Goal: Information Seeking & Learning: Learn about a topic

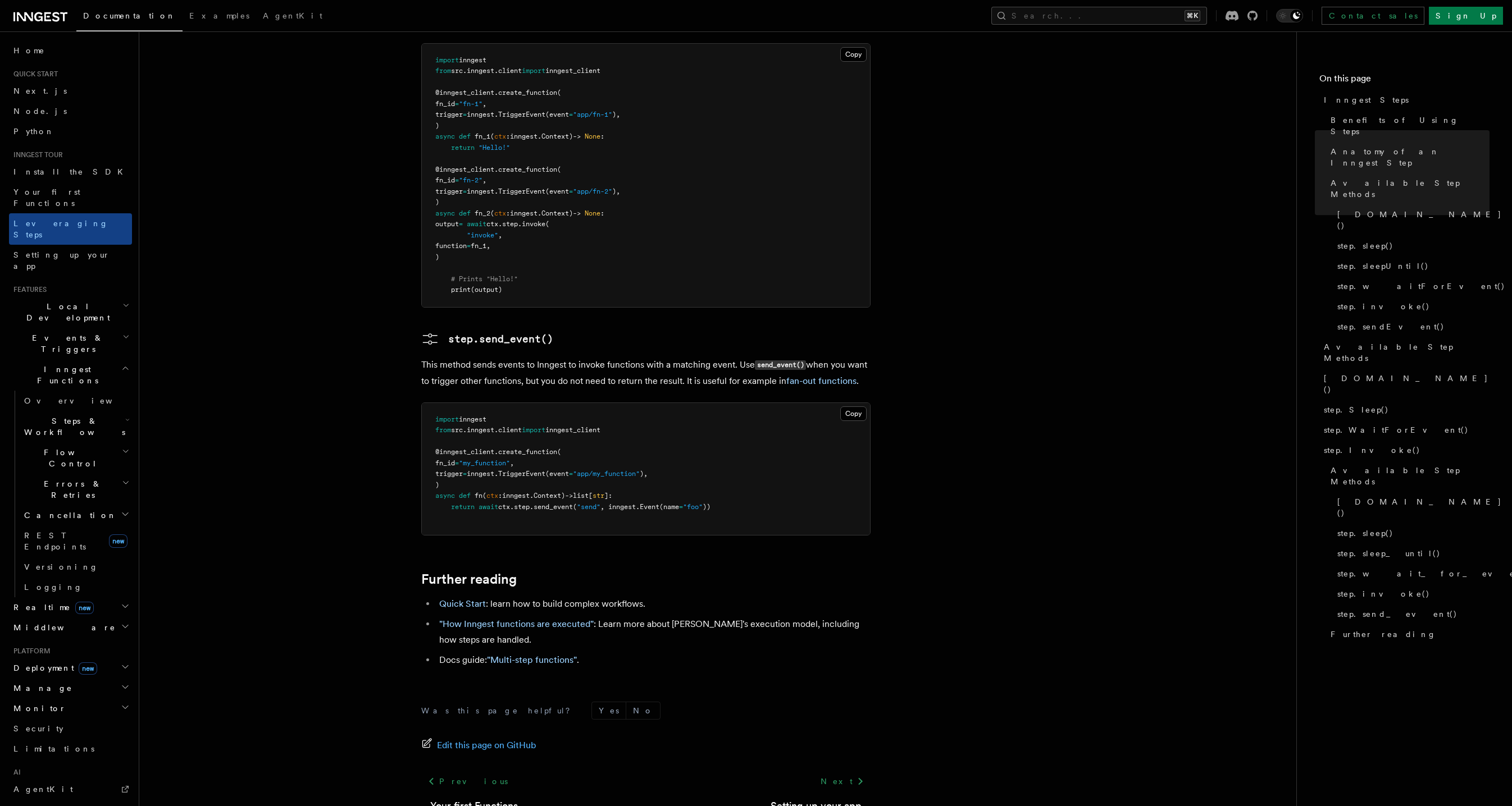
scroll to position [2284, 0]
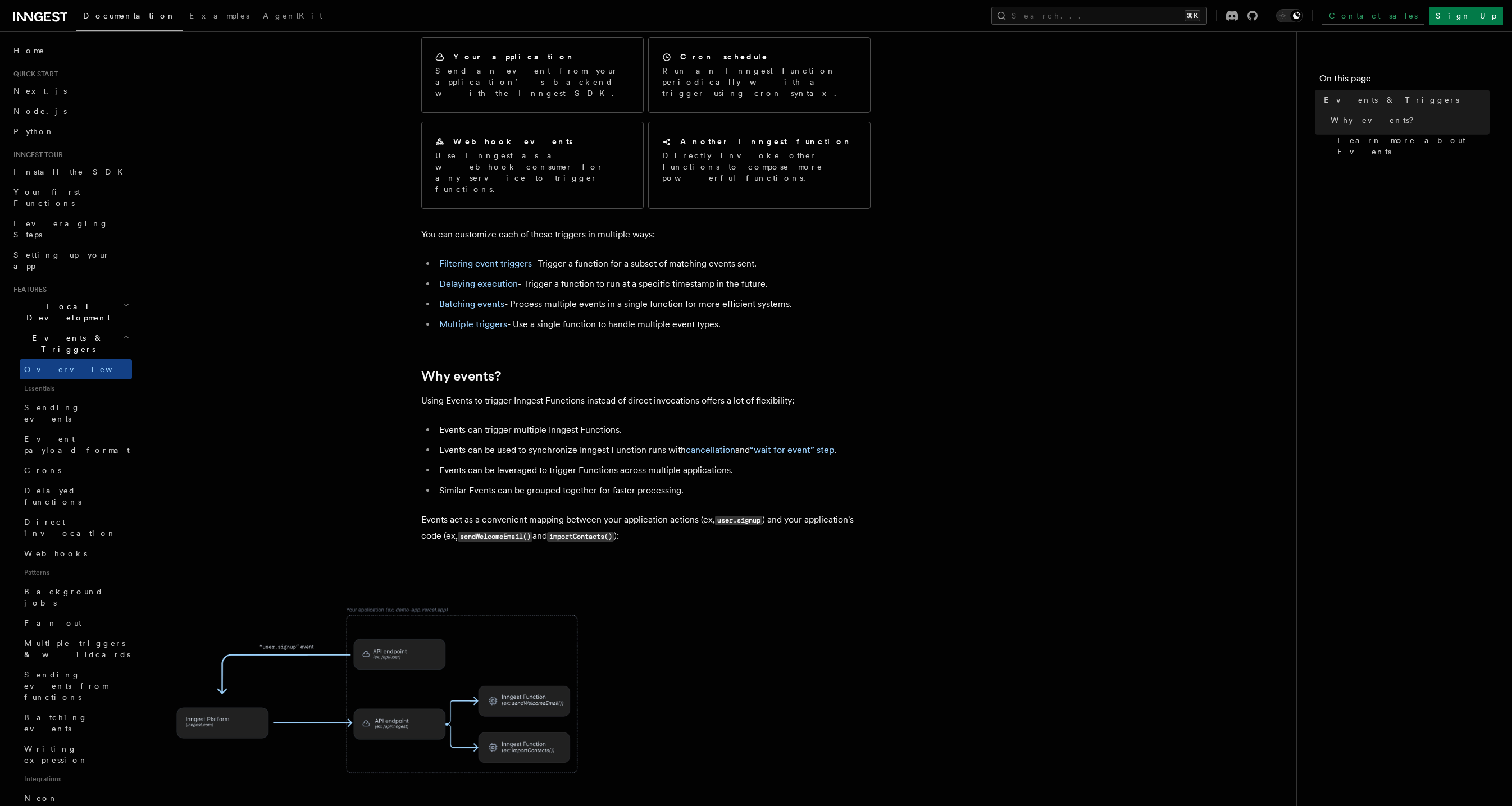
scroll to position [120, 0]
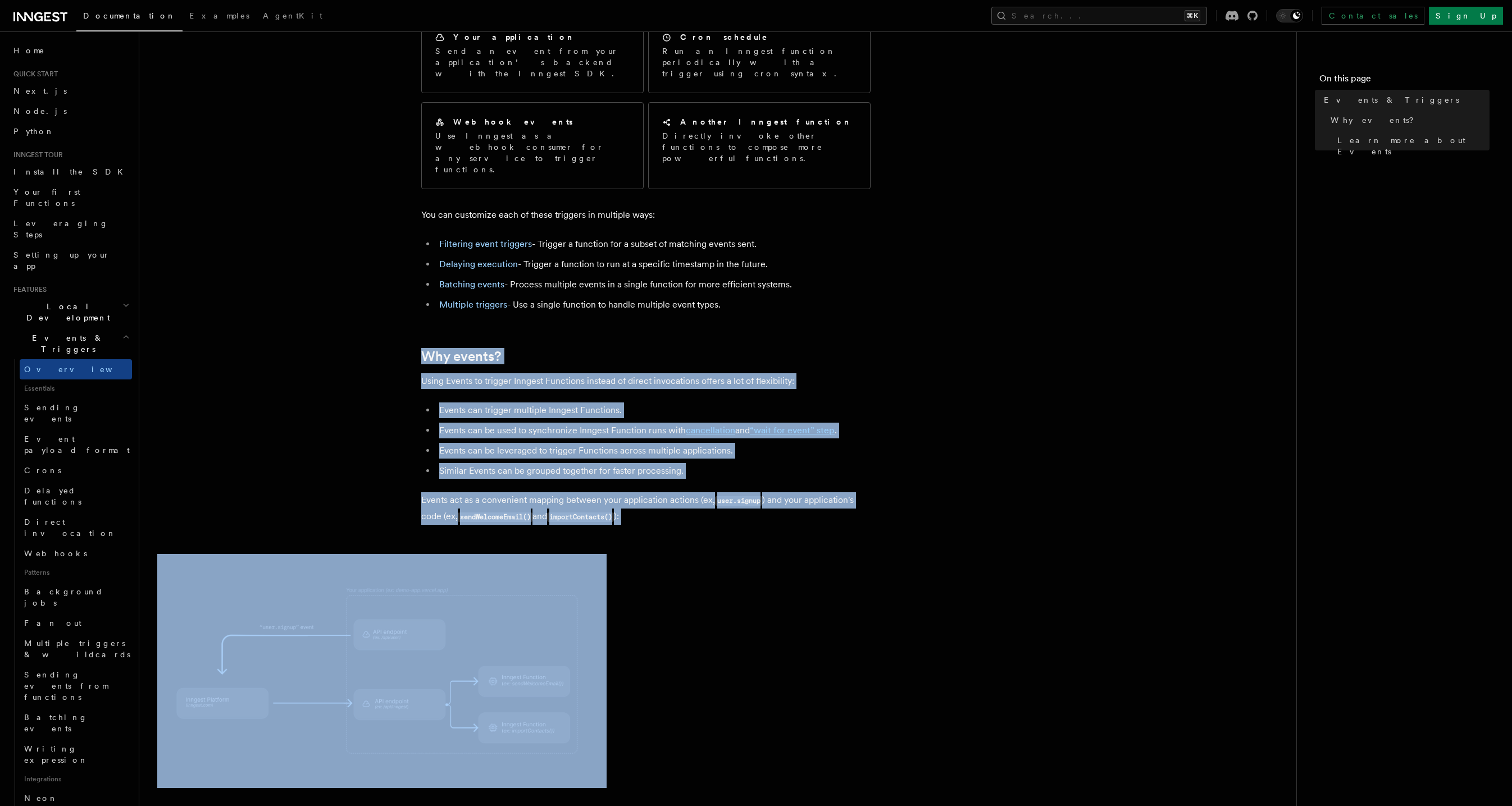
drag, startPoint x: 326, startPoint y: 312, endPoint x: 712, endPoint y: 533, distance: 444.8
click at [684, 550] on article "Features Events & Triggers Inngest functions are triggered asynchronously by ev…" at bounding box center [717, 554] width 1121 height 1249
click at [725, 510] on article "Features Events & Triggers Inngest functions are triggered asynchronously by ev…" at bounding box center [717, 554] width 1121 height 1249
drag, startPoint x: 739, startPoint y: 515, endPoint x: 356, endPoint y: 321, distance: 429.3
click at [379, 339] on article "Features Events & Triggers Inngest functions are triggered asynchronously by ev…" at bounding box center [717, 554] width 1121 height 1249
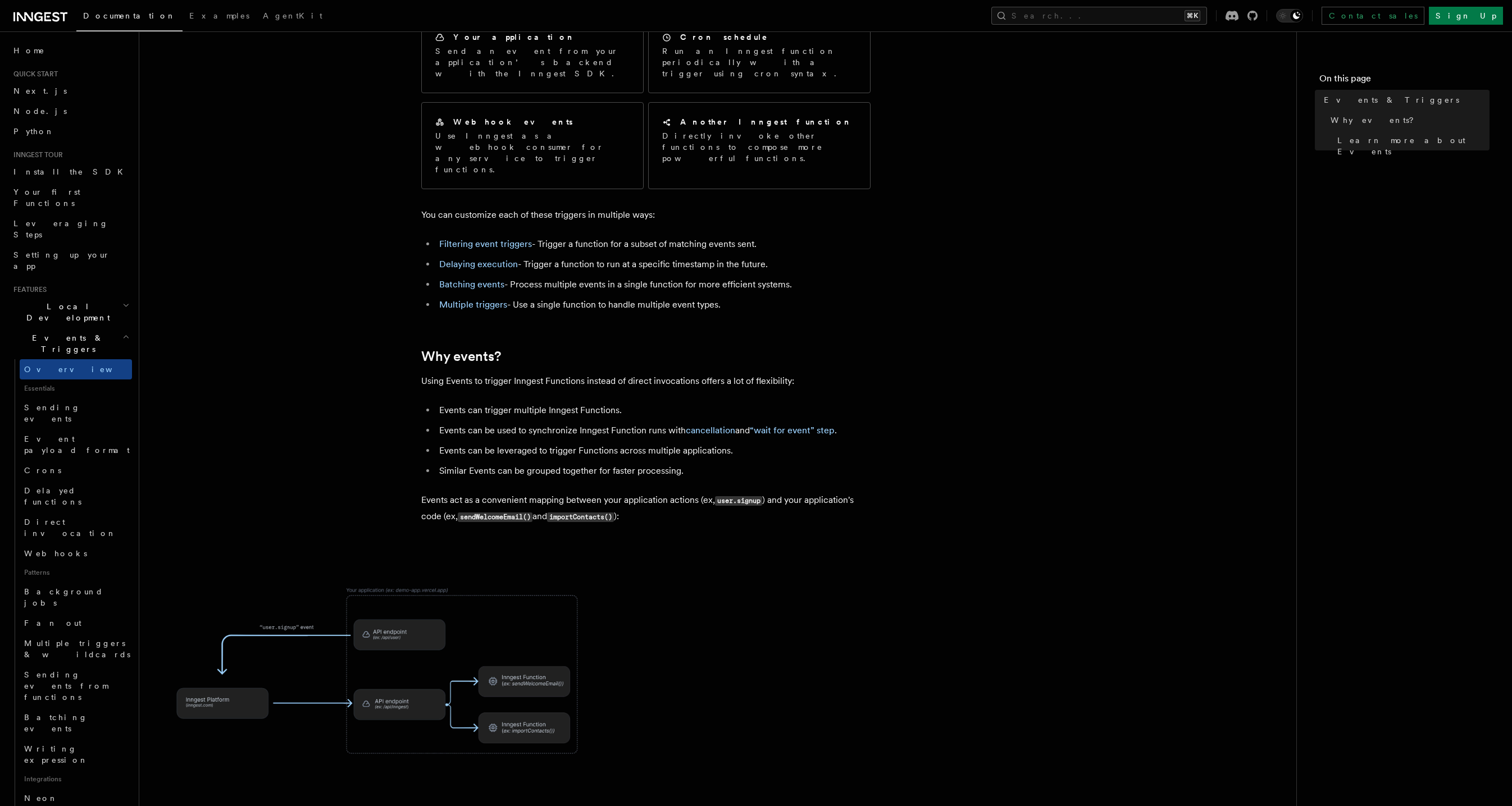
click at [317, 289] on article "Features Events & Triggers Inngest functions are triggered asynchronously by ev…" at bounding box center [717, 554] width 1121 height 1249
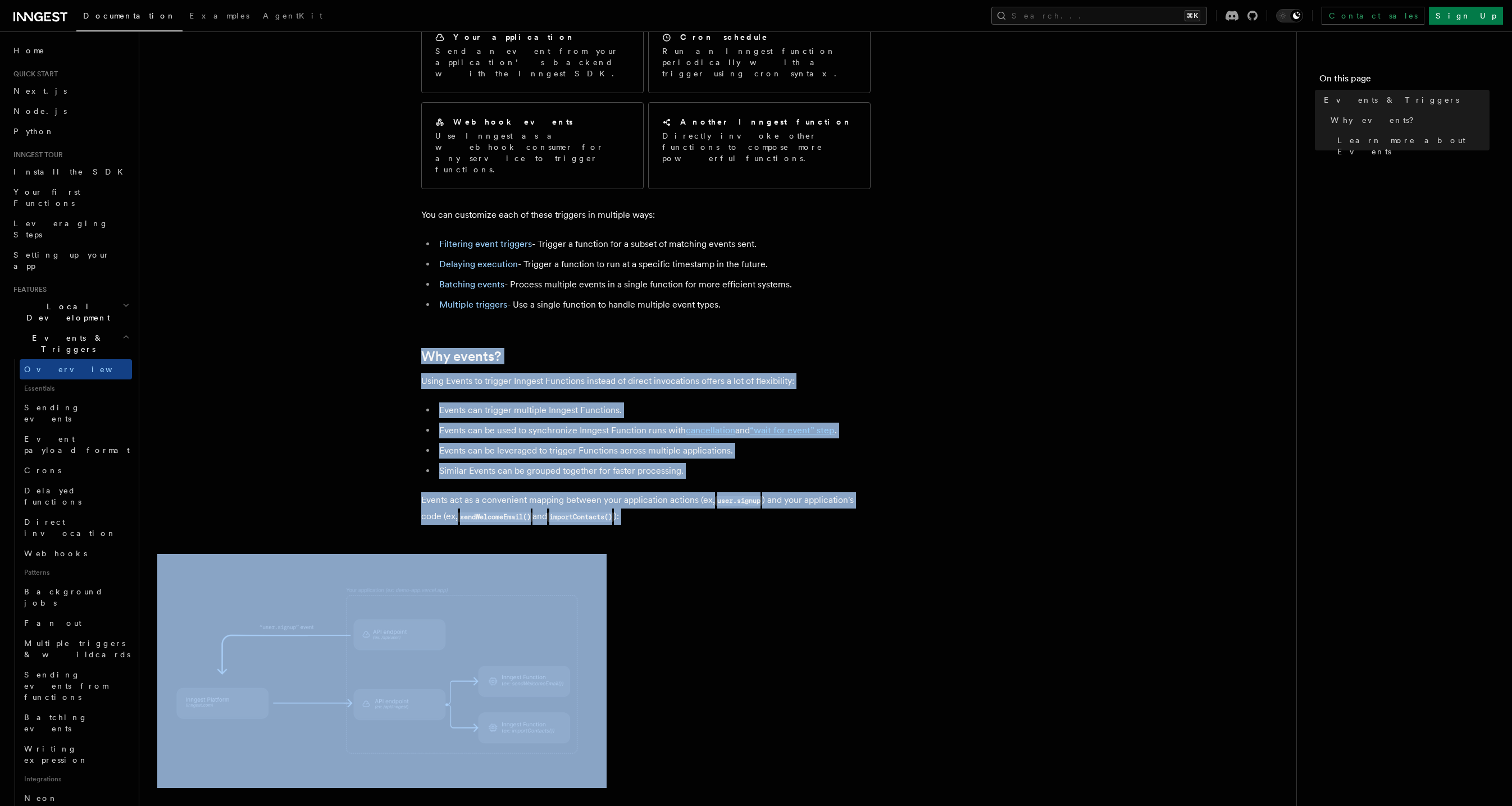
drag, startPoint x: 317, startPoint y: 289, endPoint x: 803, endPoint y: 622, distance: 589.1
click at [807, 622] on article "Features Events & Triggers Inngest functions are triggered asynchronously by ev…" at bounding box center [717, 554] width 1121 height 1249
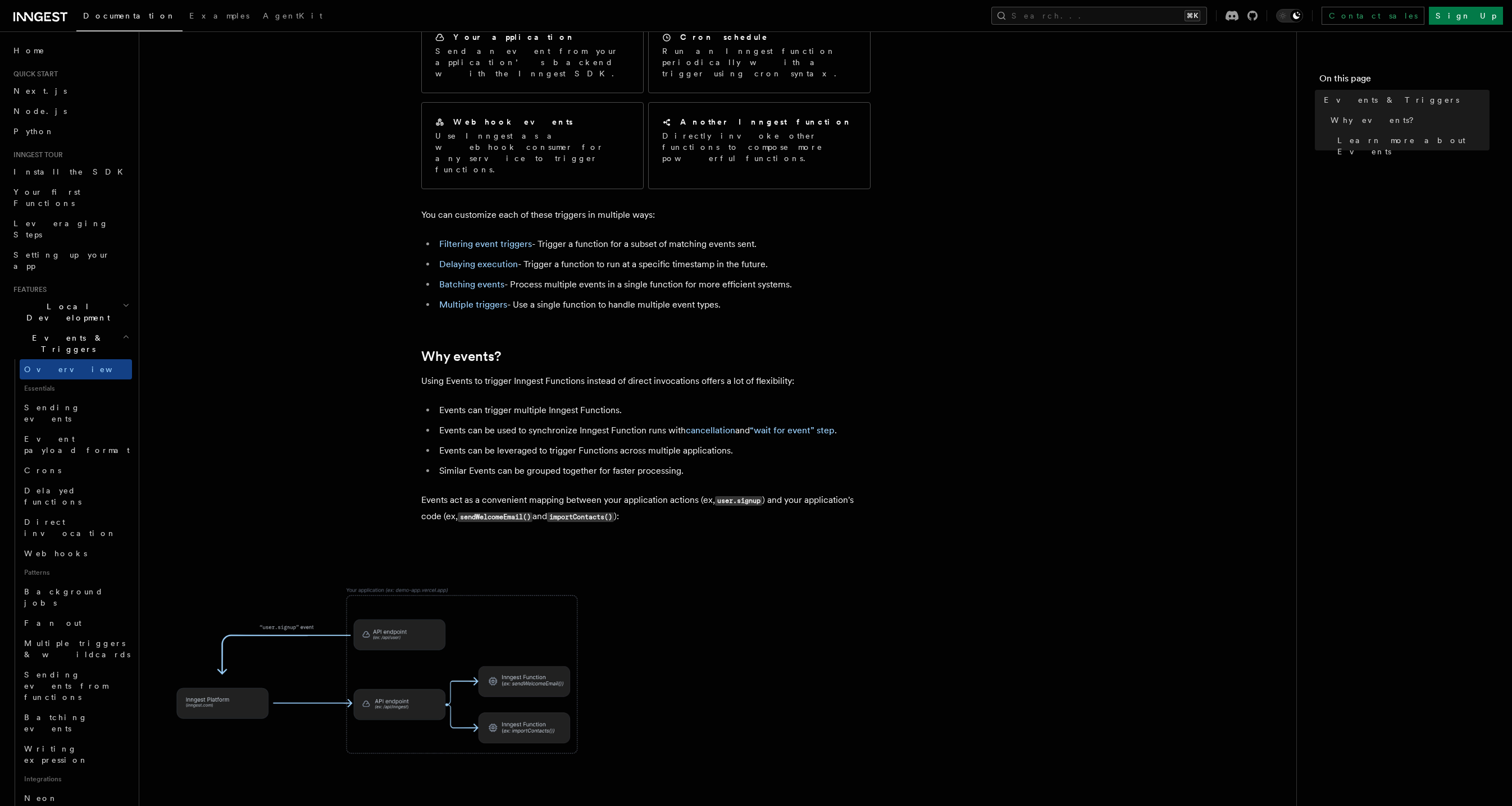
click at [803, 622] on span at bounding box center [717, 671] width 1121 height 234
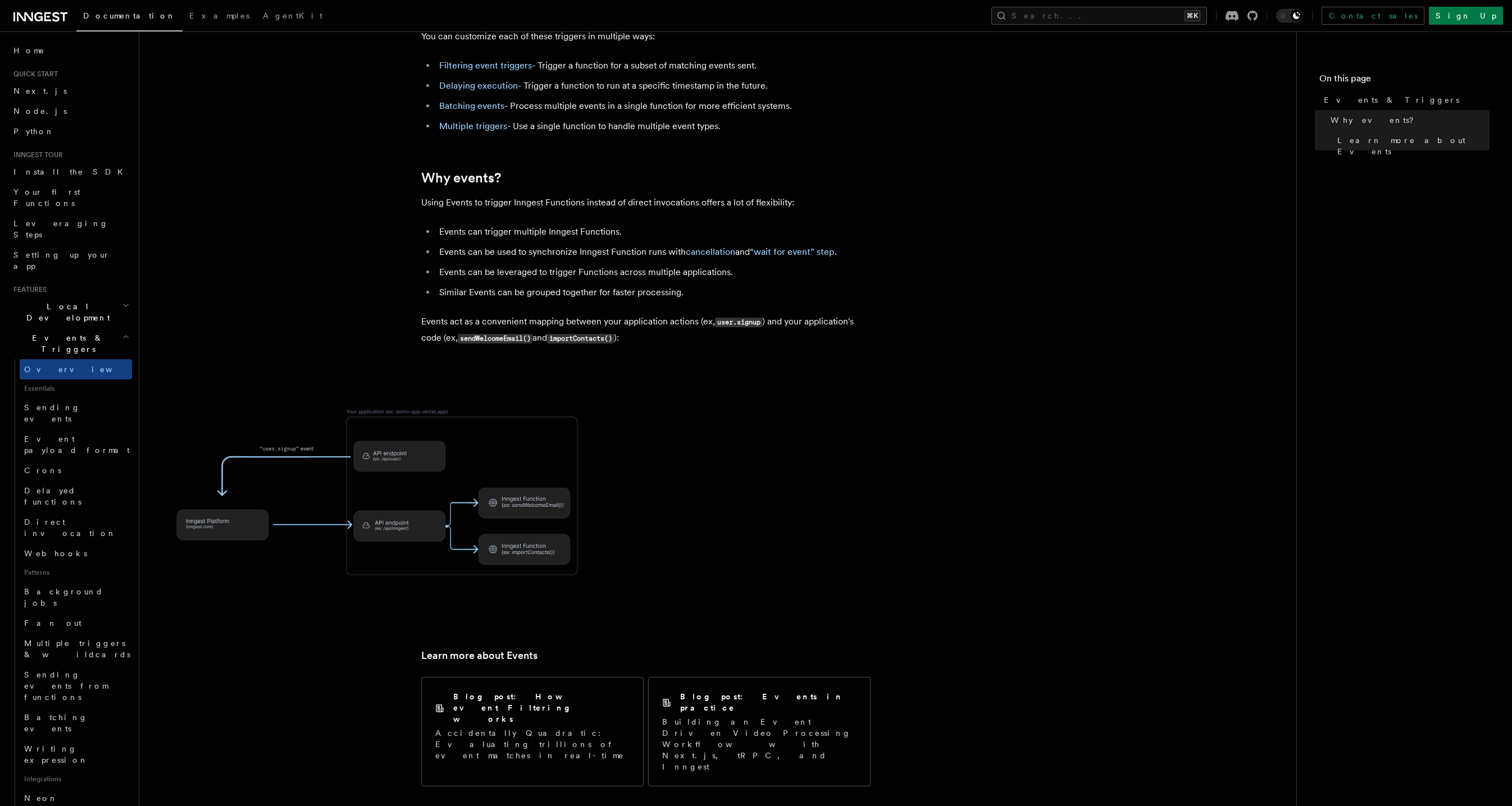
scroll to position [0, 0]
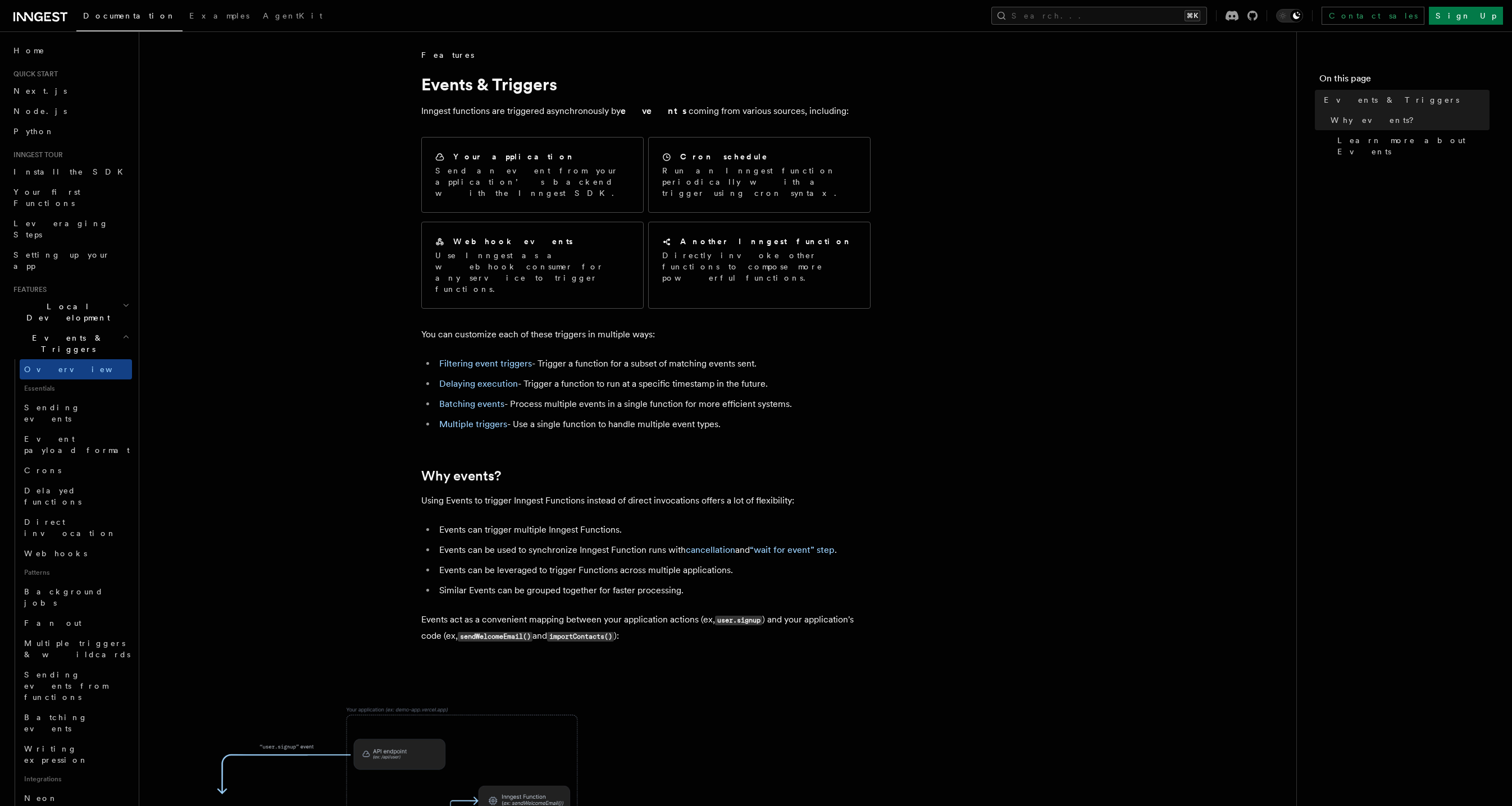
click at [681, 614] on article "Features Events & Triggers Inngest functions are triggered asynchronously by ev…" at bounding box center [717, 674] width 1121 height 1249
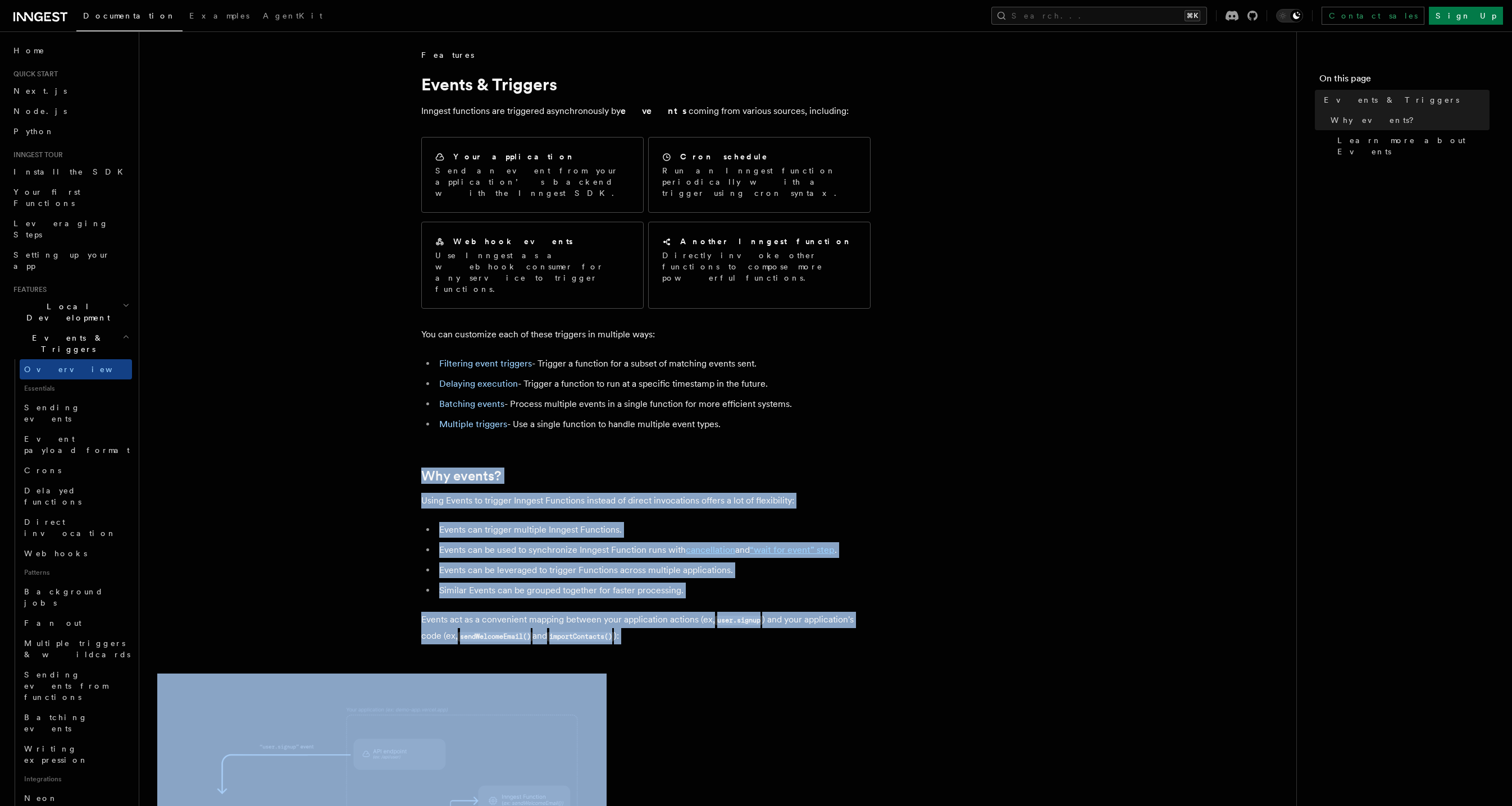
drag, startPoint x: 681, startPoint y: 614, endPoint x: 315, endPoint y: 409, distance: 419.5
click at [316, 411] on article "Features Events & Triggers Inngest functions are triggered asynchronously by ev…" at bounding box center [717, 674] width 1121 height 1249
click at [315, 409] on article "Features Events & Triggers Inngest functions are triggered asynchronously by ev…" at bounding box center [717, 674] width 1121 height 1249
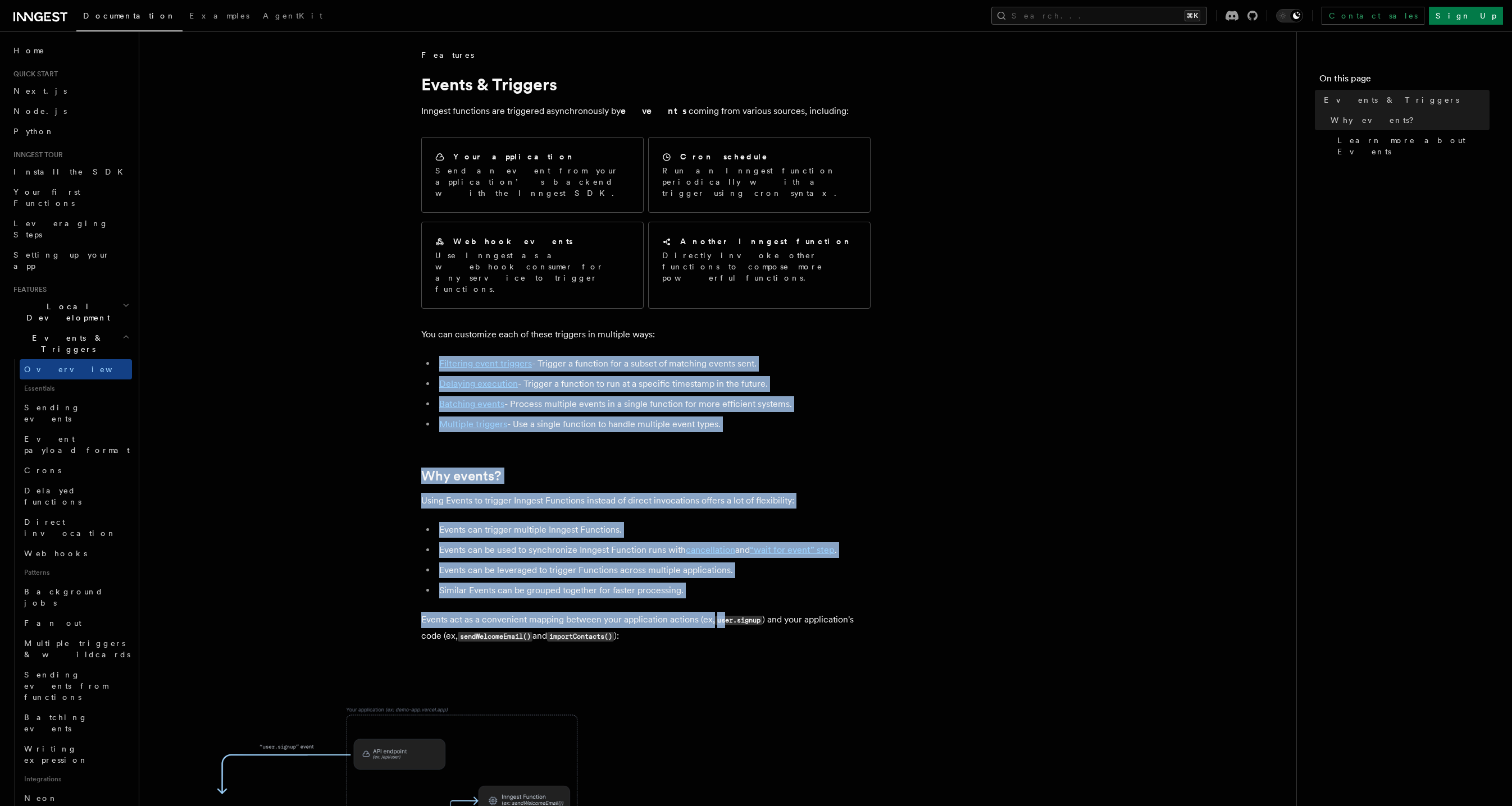
drag, startPoint x: 311, startPoint y: 334, endPoint x: 726, endPoint y: 585, distance: 485.0
click at [726, 584] on article "Features Events & Triggers Inngest functions are triggered asynchronously by ev…" at bounding box center [717, 674] width 1121 height 1249
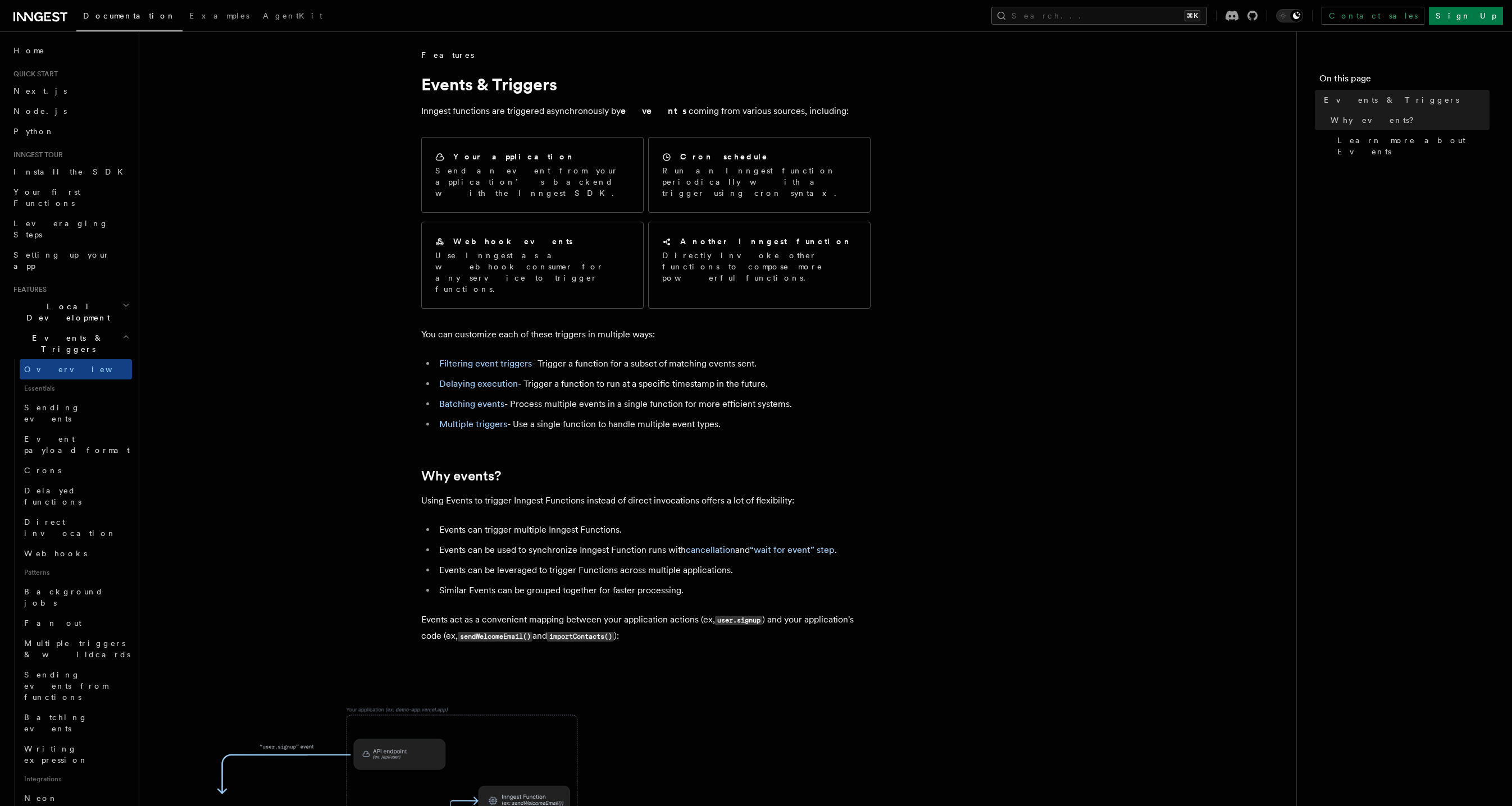
click at [726, 616] on code "user.signup" at bounding box center [739, 620] width 47 height 10
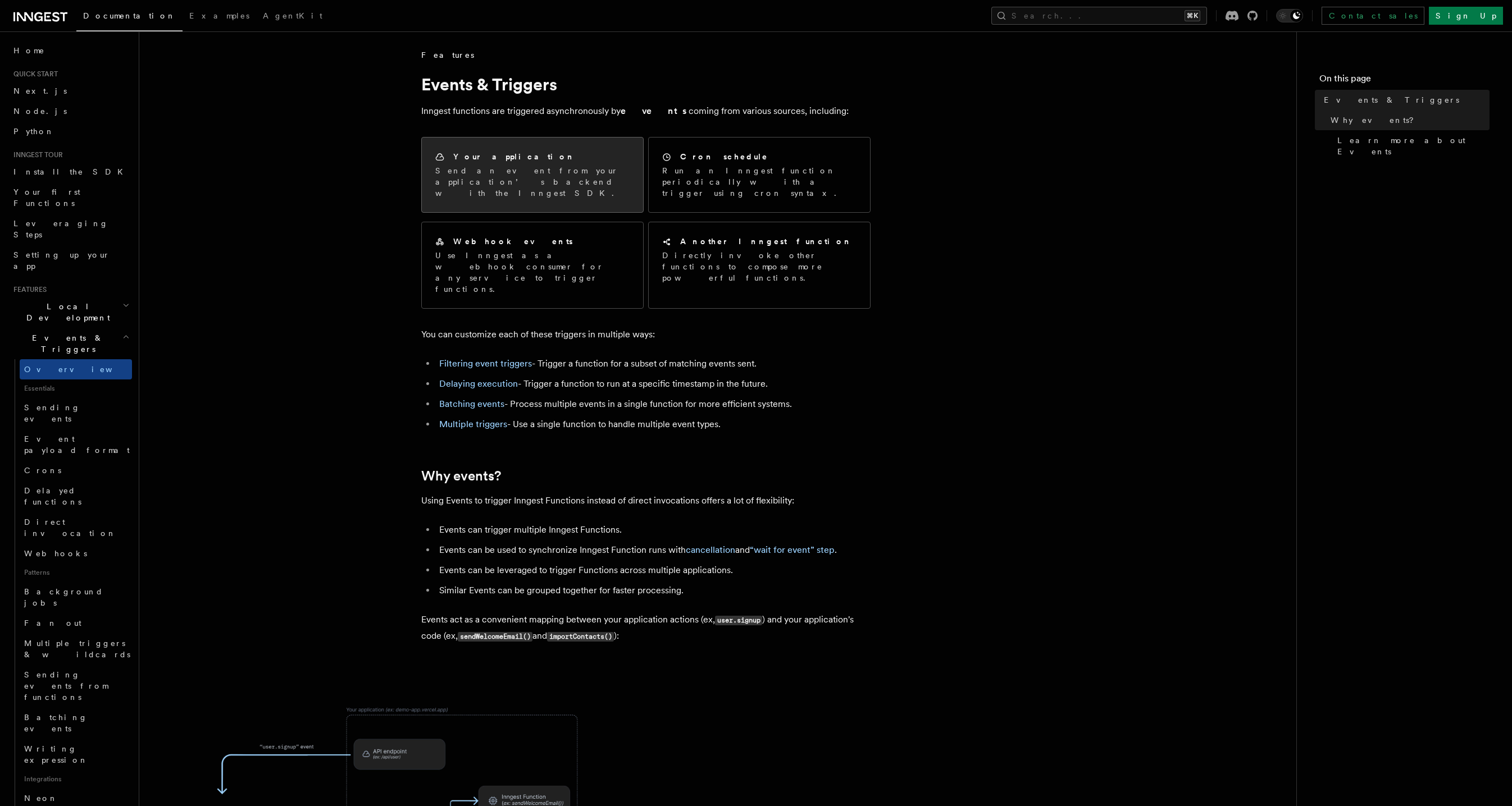
click at [463, 147] on div "Your application Send an event from your application’s backend with the Inngest…" at bounding box center [532, 175] width 221 height 75
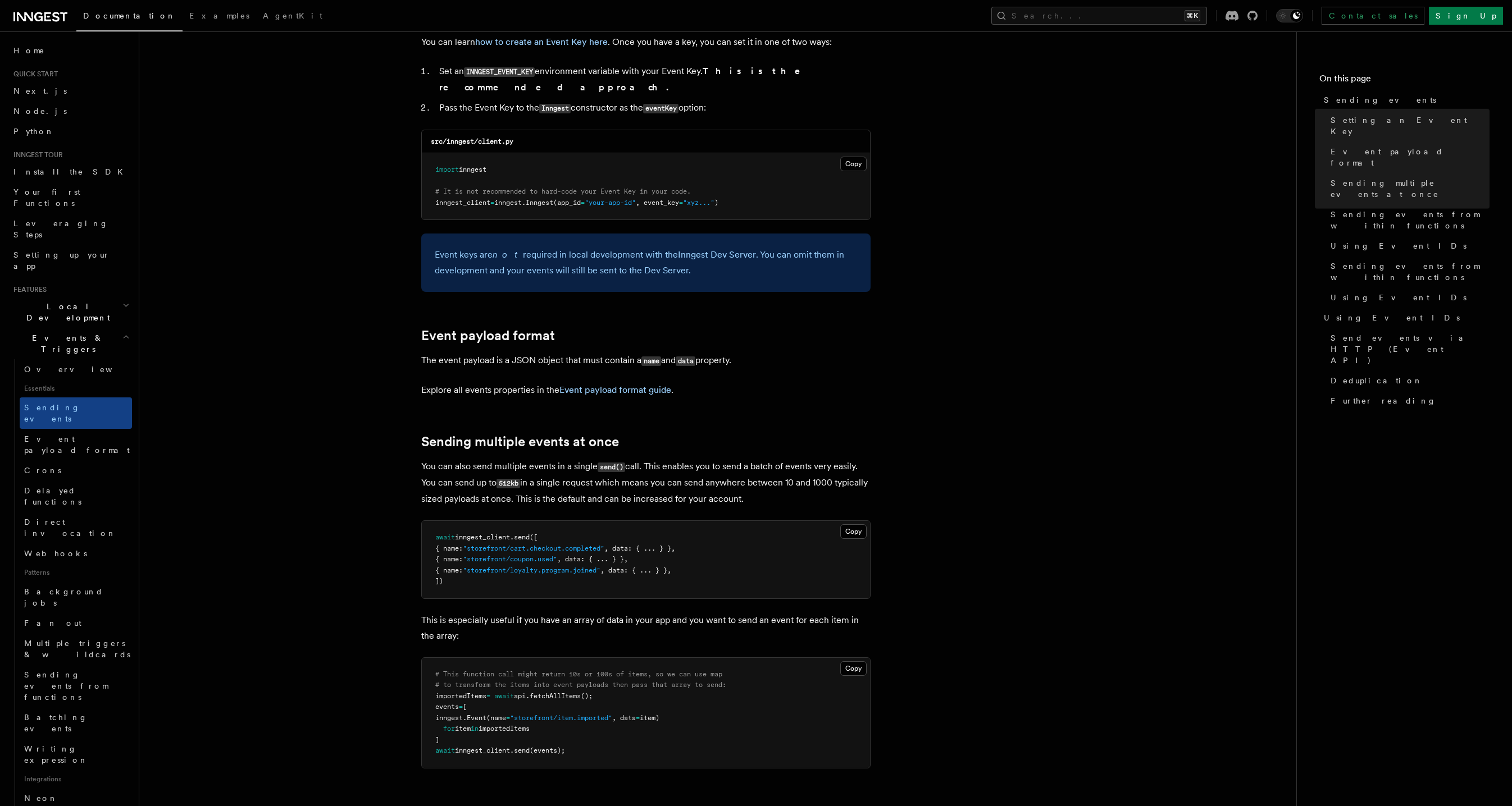
scroll to position [755, 0]
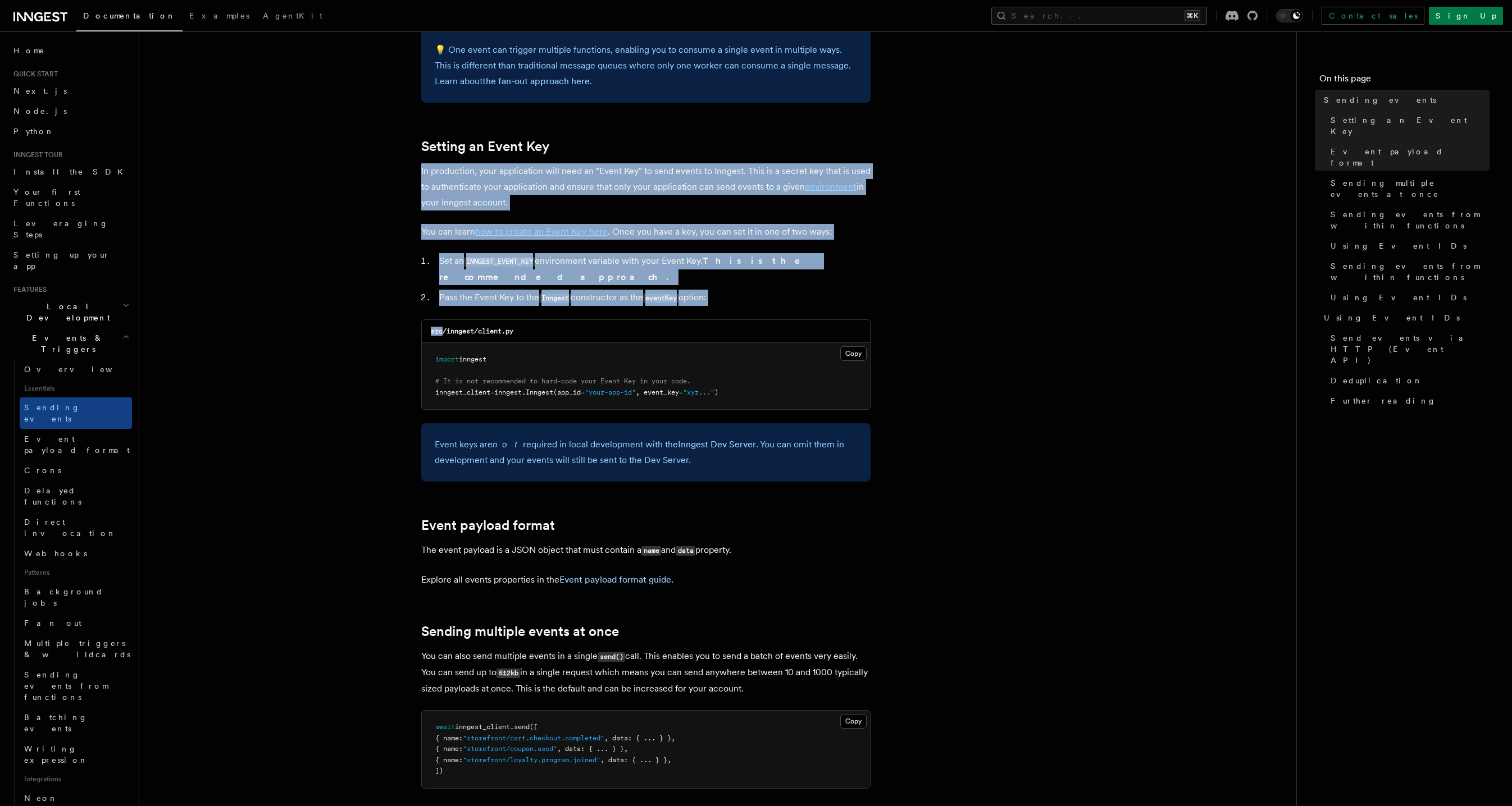
drag, startPoint x: 362, startPoint y: 170, endPoint x: 434, endPoint y: 299, distance: 147.7
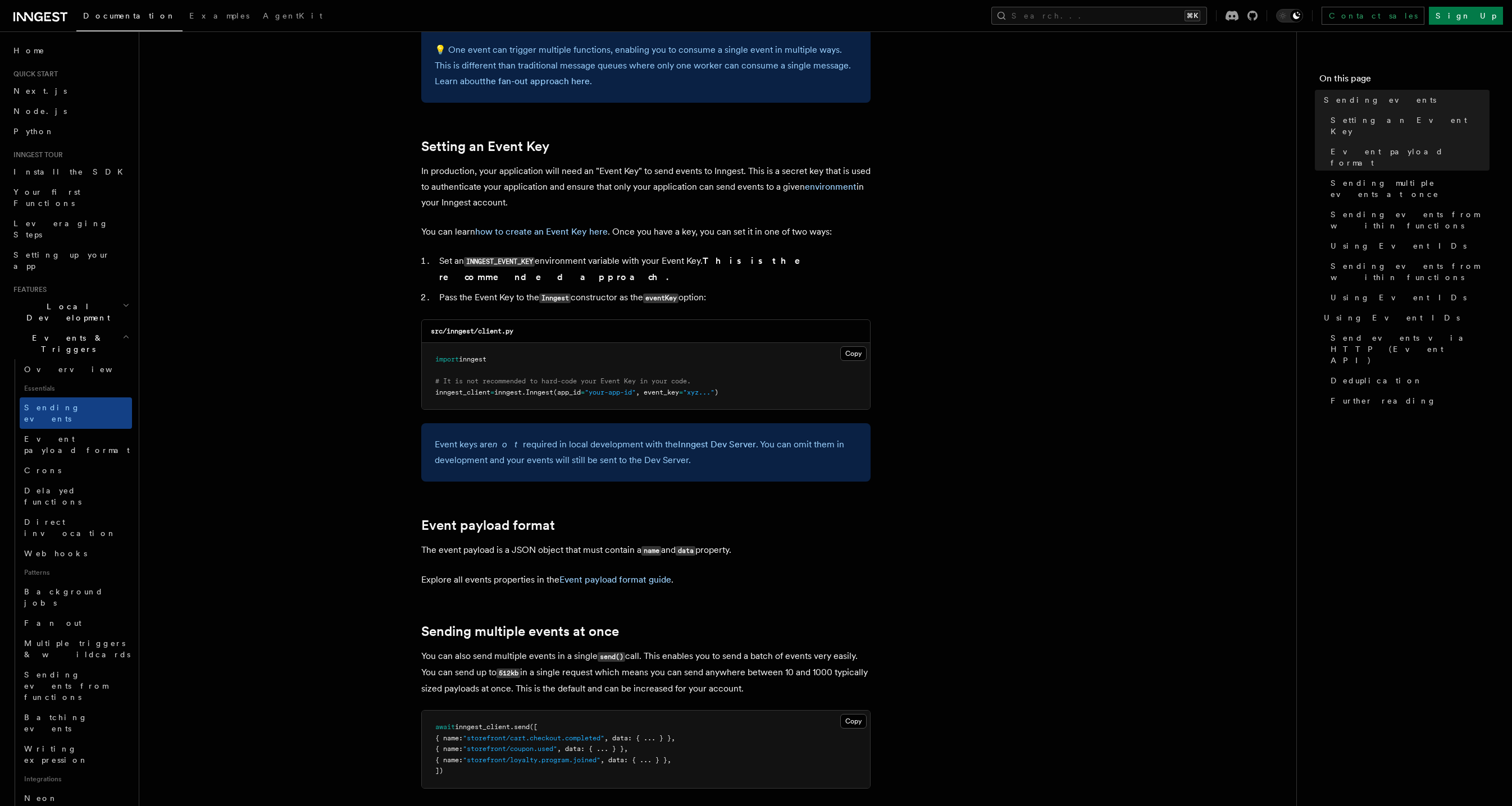
click at [444, 289] on li "Pass the Event Key to the Inngest constructor as the eventKey option:" at bounding box center [653, 298] width 434 height 16
click at [442, 289] on li "Pass the Event Key to the Inngest constructor as the eventKey option:" at bounding box center [653, 298] width 434 height 16
click at [448, 266] on li "Set an INNGEST_EVENT_KEY environment variable with your Event Key. This is the …" at bounding box center [653, 270] width 434 height 32
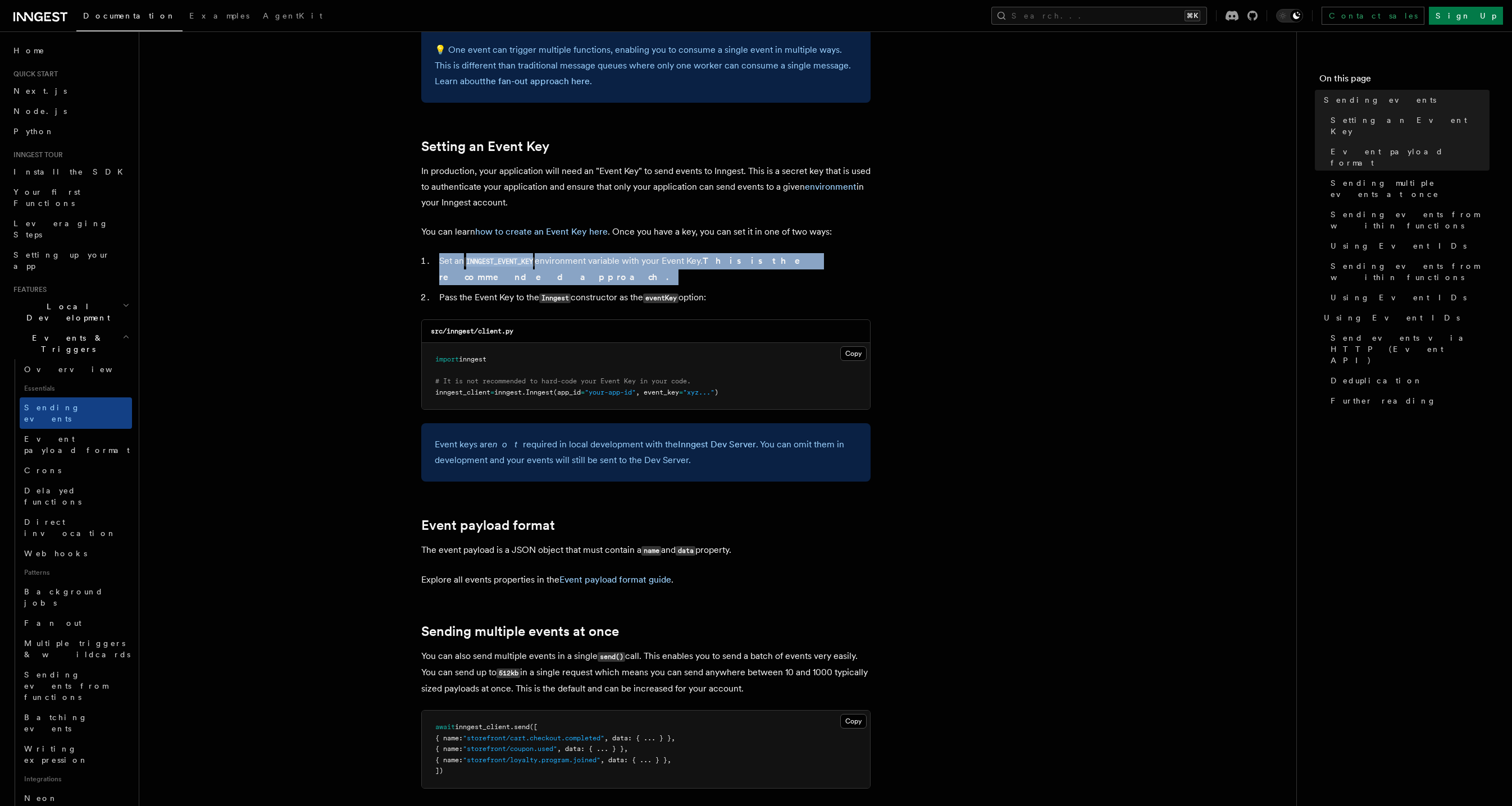
click at [446, 267] on li "Set an INNGEST_EVENT_KEY environment variable with your Event Key. This is the …" at bounding box center [653, 270] width 434 height 32
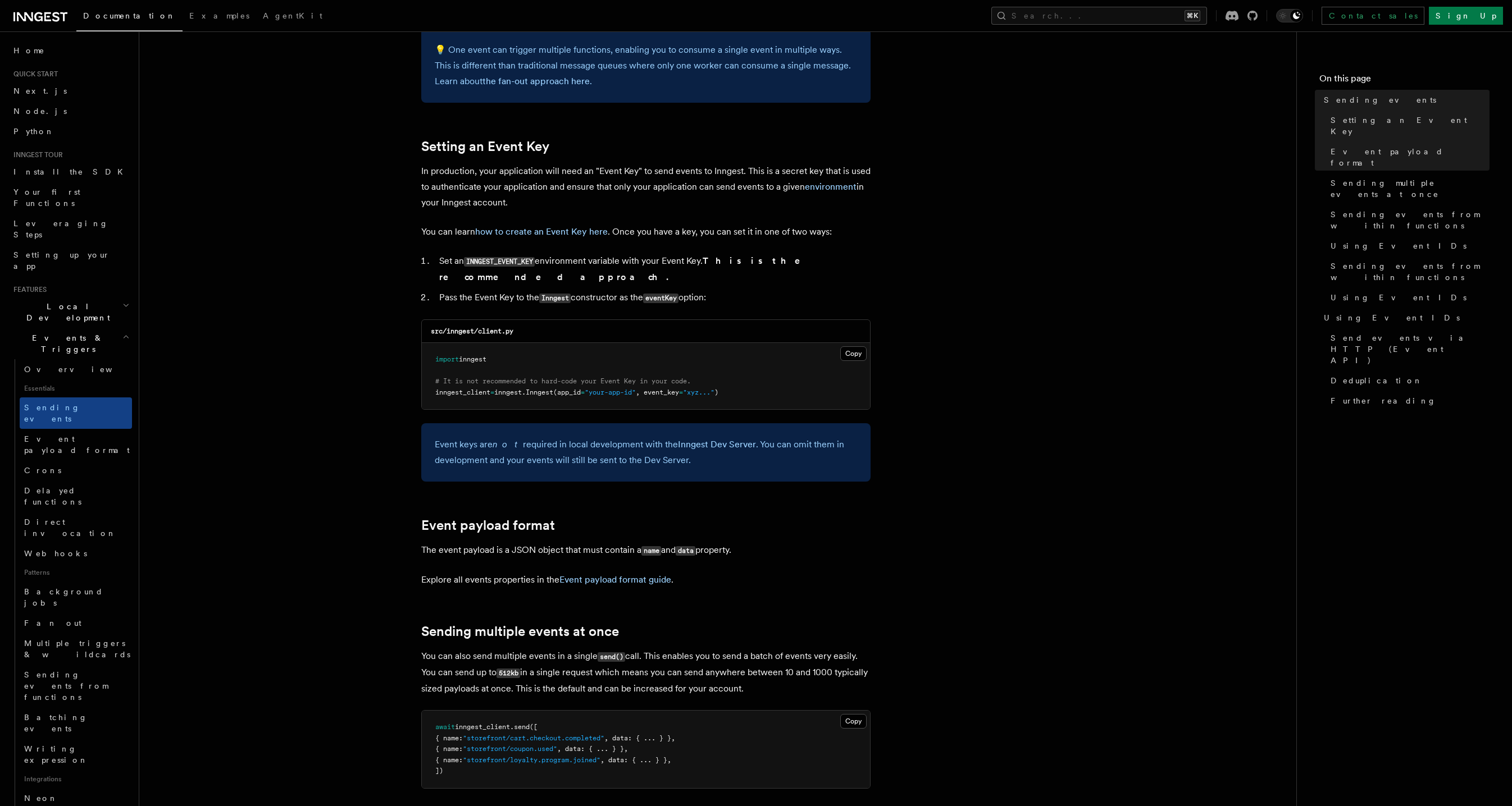
click at [451, 289] on li "Pass the Event Key to the Inngest constructor as the eventKey option:" at bounding box center [653, 298] width 434 height 16
click at [451, 289] on li "Pass the Event Key to the Inngest constructor as the eventKey option:" at bounding box center [653, 298] width 434 height 16
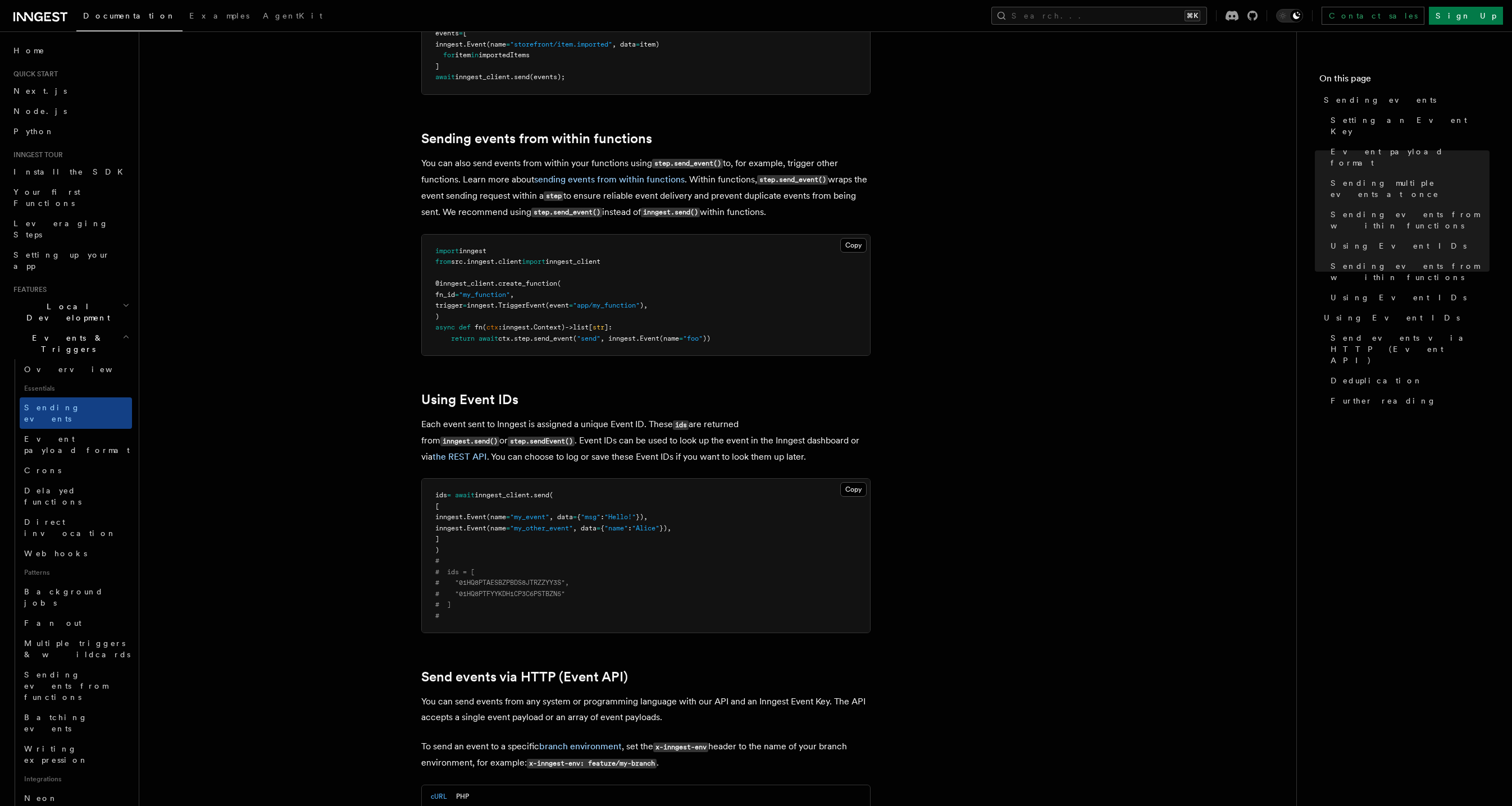
scroll to position [1619, 0]
click at [451, 279] on span "@inngest_client" at bounding box center [465, 283] width 59 height 8
drag, startPoint x: 451, startPoint y: 269, endPoint x: 553, endPoint y: 332, distance: 119.9
click at [555, 319] on pre "import inngest from src . inngest . client import inngest_client @inngest_clien…" at bounding box center [646, 295] width 448 height 121
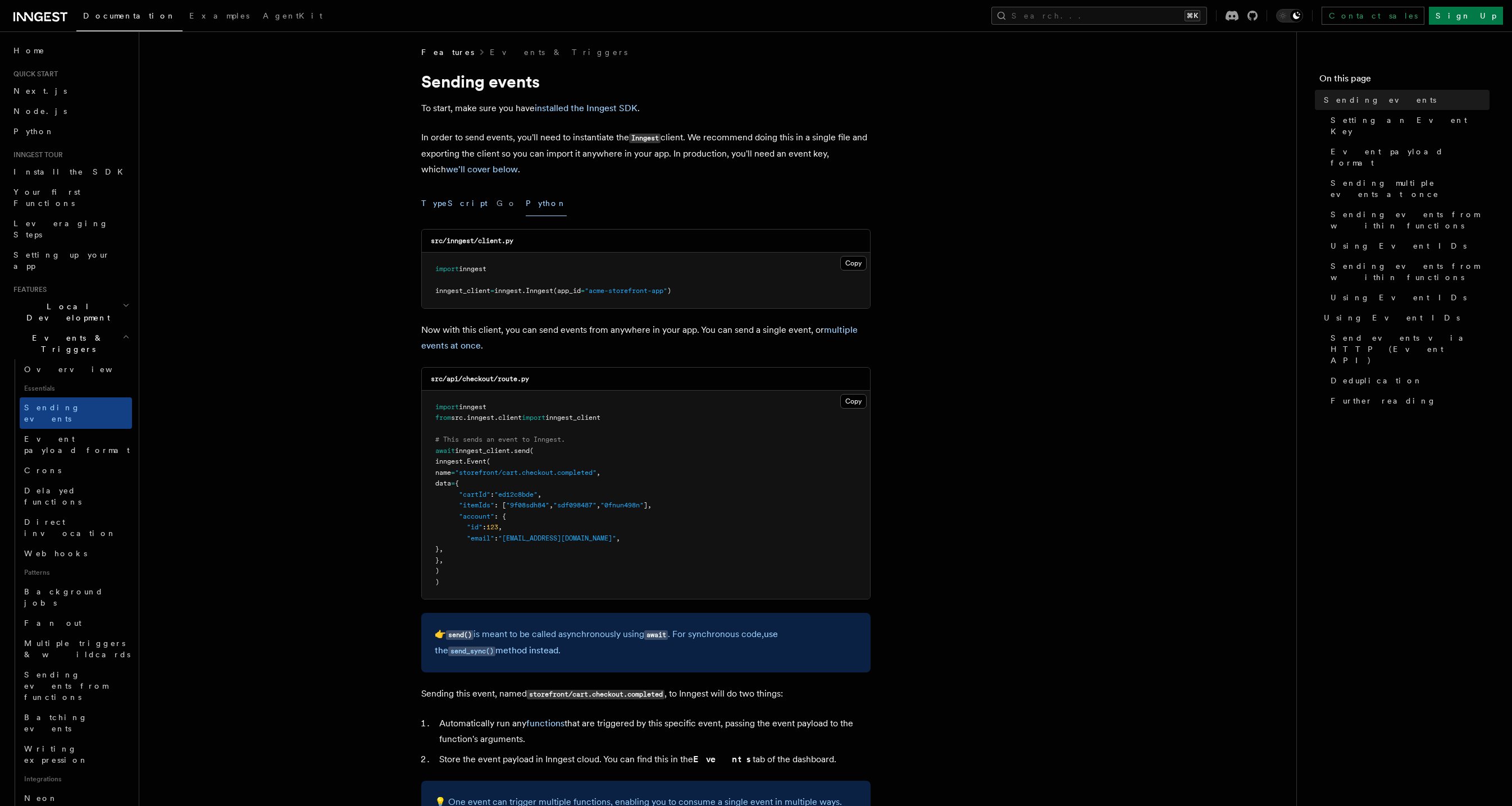
click at [440, 206] on button "TypeScript" at bounding box center [454, 204] width 66 height 25
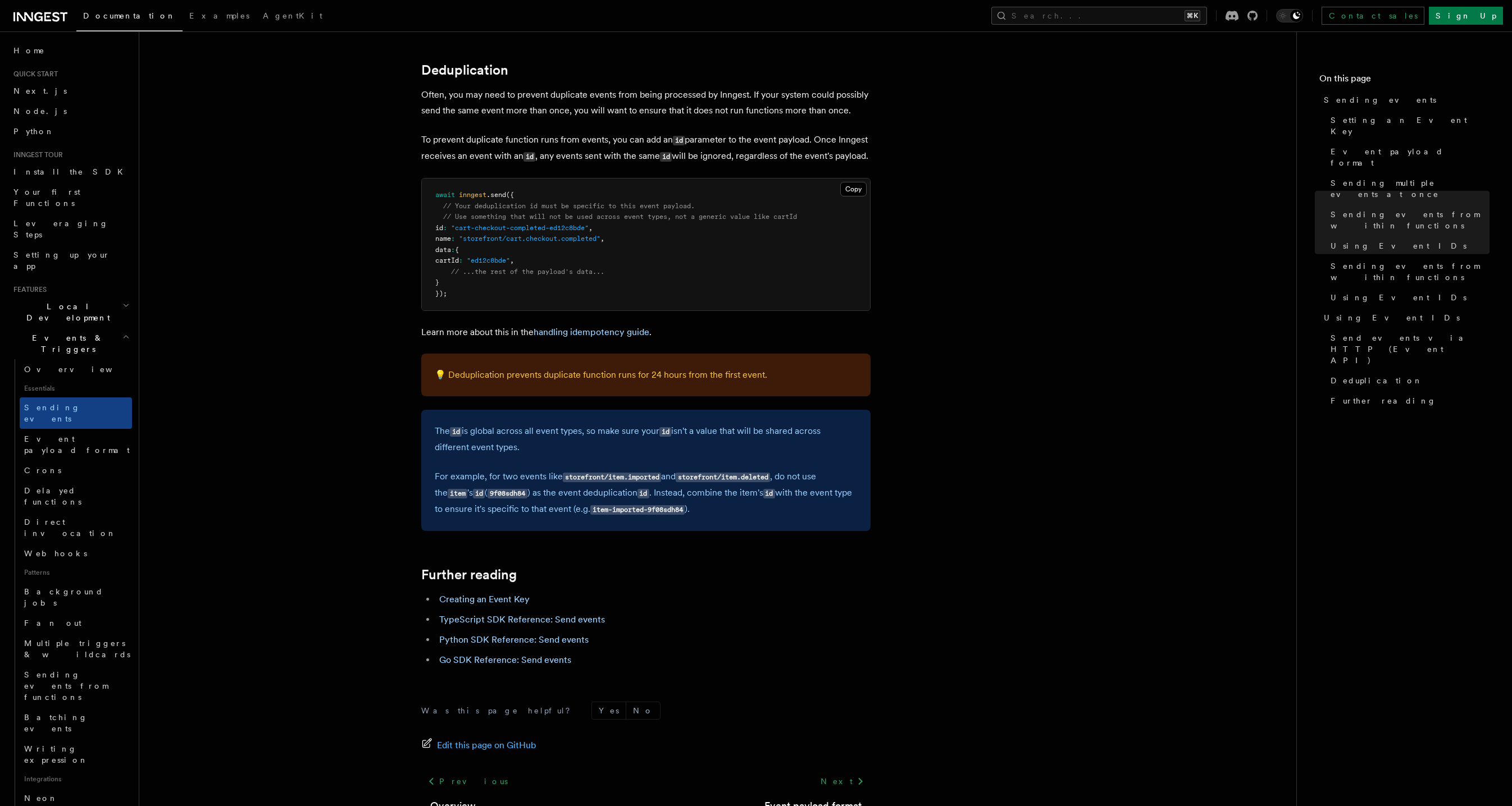
scroll to position [2602, 0]
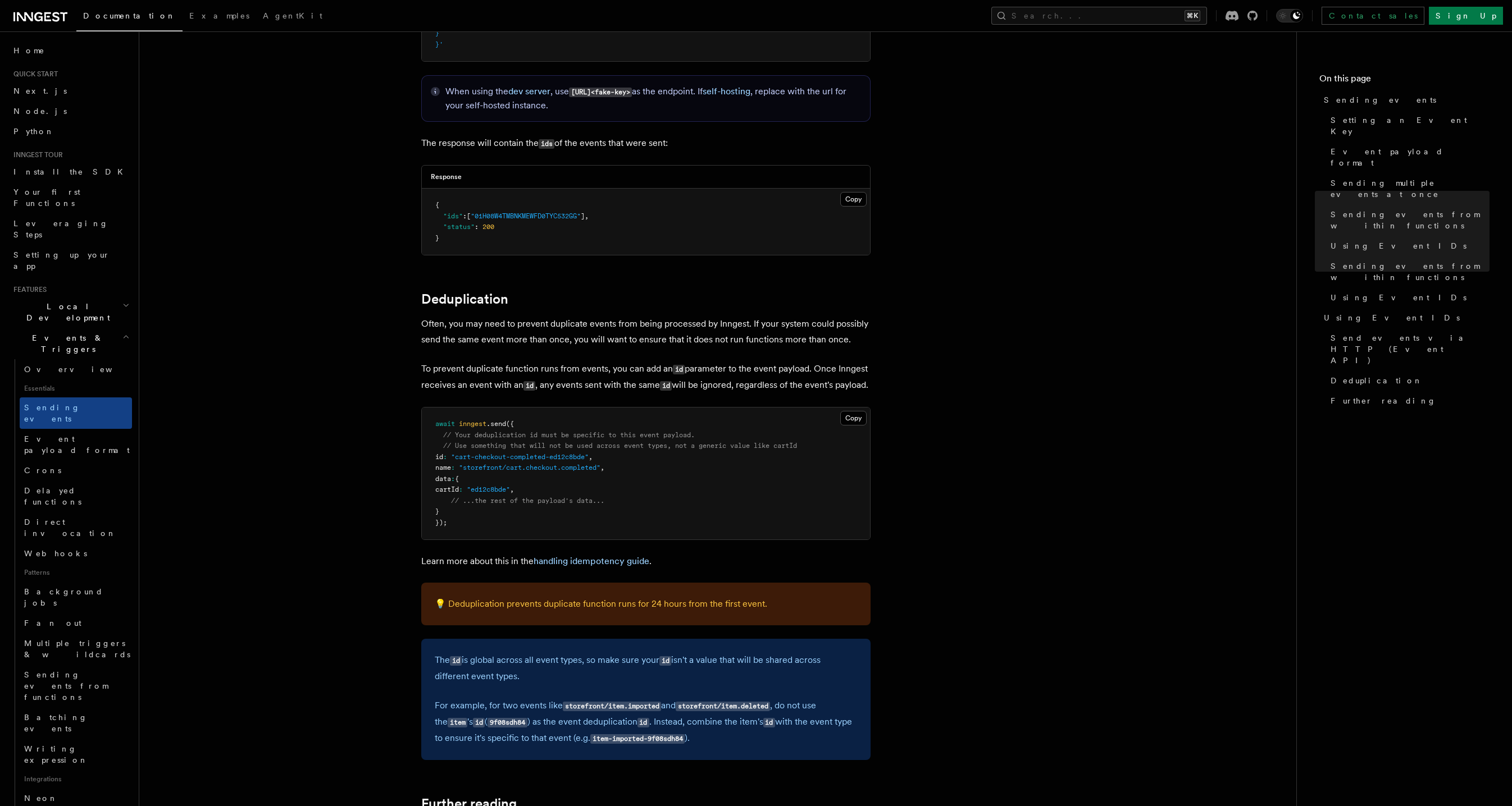
drag, startPoint x: 559, startPoint y: 519, endPoint x: 384, endPoint y: 405, distance: 208.9
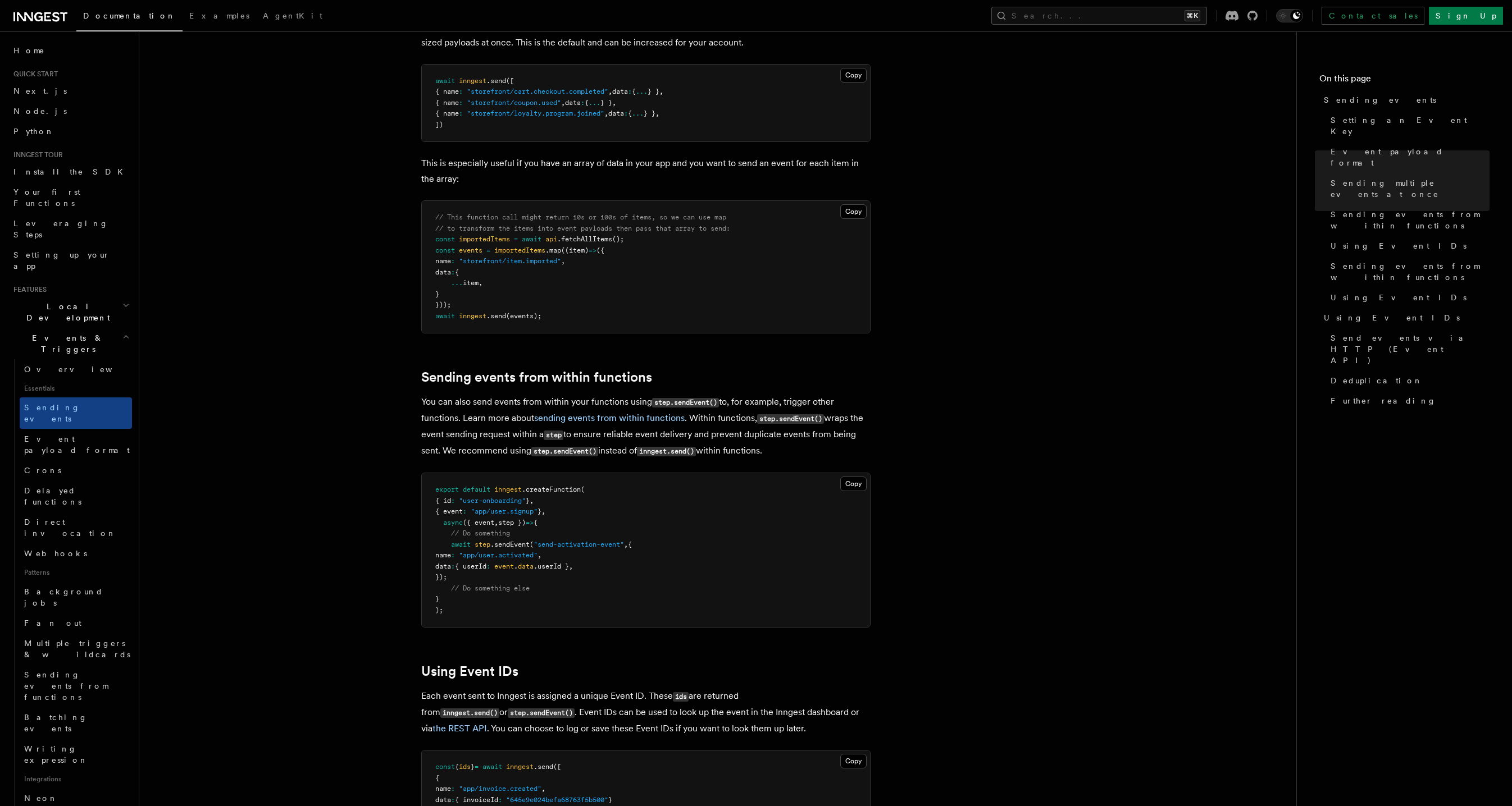
scroll to position [1390, 0]
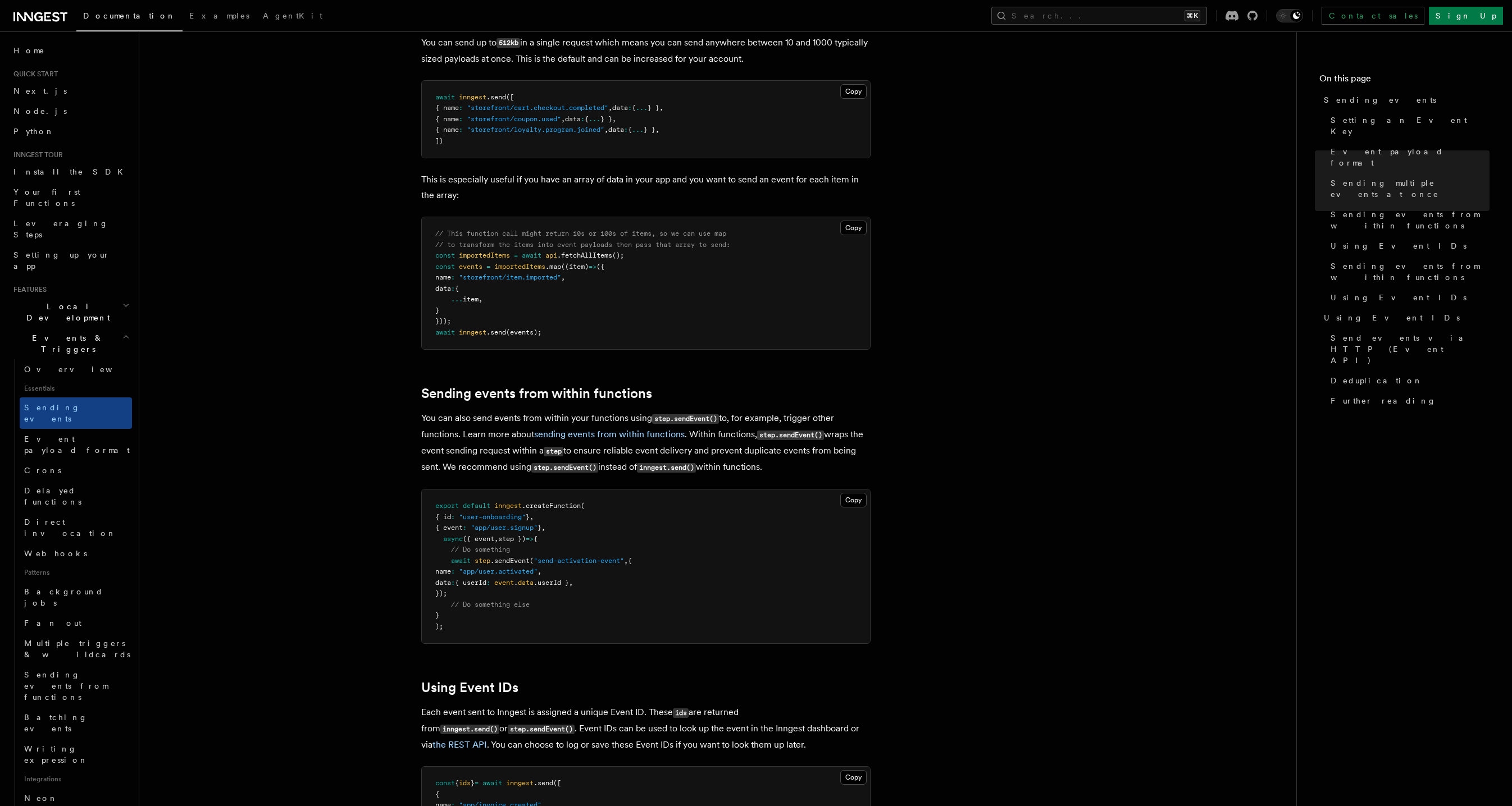
drag, startPoint x: 661, startPoint y: 591, endPoint x: 664, endPoint y: 600, distance: 9.5
click at [664, 600] on pre "export default inngest .createFunction ( { id : "user-onboarding" } , { event :…" at bounding box center [646, 566] width 448 height 154
drag, startPoint x: 667, startPoint y: 605, endPoint x: 444, endPoint y: 493, distance: 249.5
click at [444, 494] on pre "export default inngest .createFunction ( { id : "user-onboarding" } , { event :…" at bounding box center [646, 566] width 448 height 154
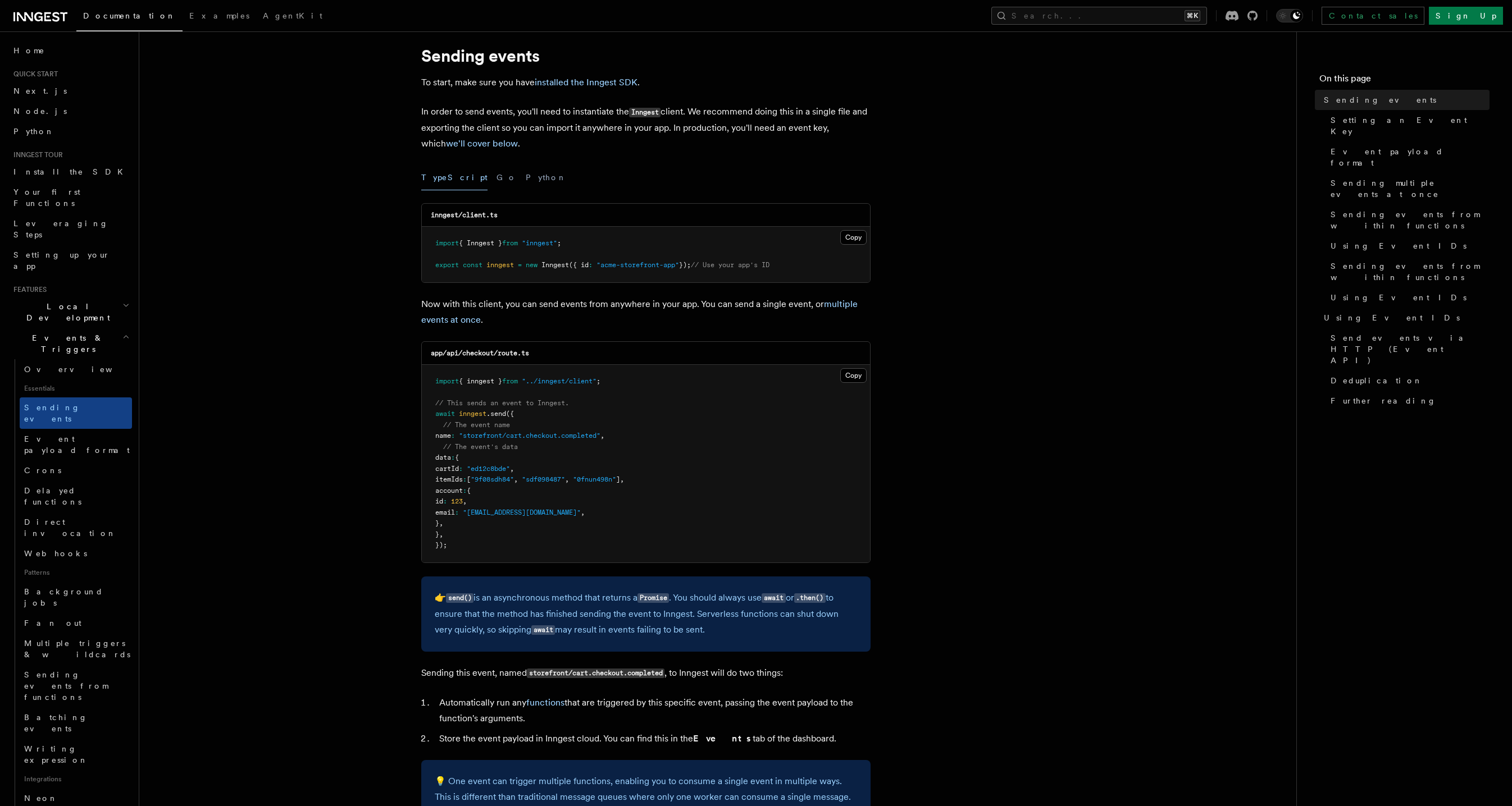
scroll to position [29, 0]
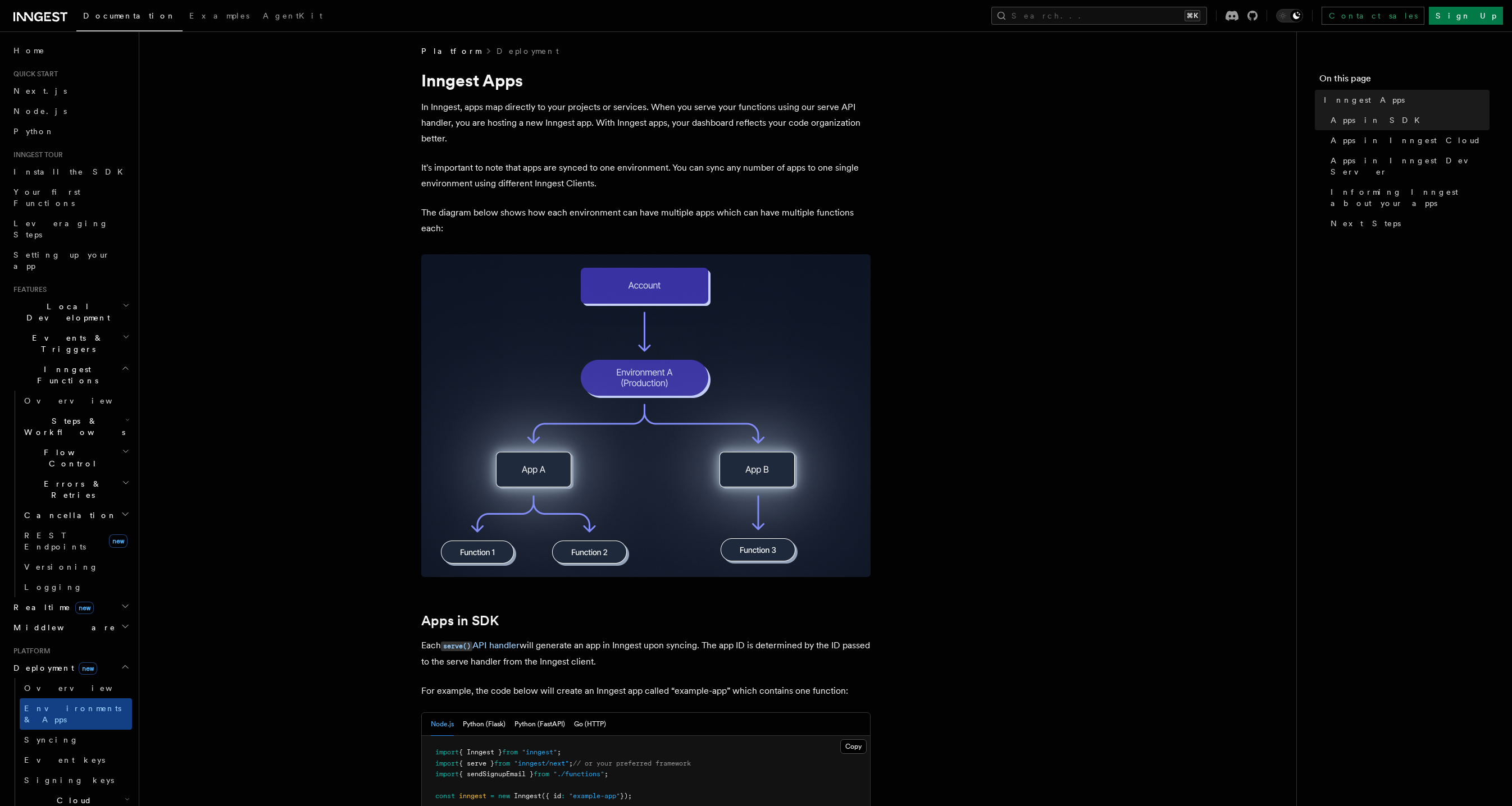
scroll to position [4, 0]
click at [466, 134] on p "In Inngest, apps map directly to your projects or services. When you serve your…" at bounding box center [645, 122] width 449 height 47
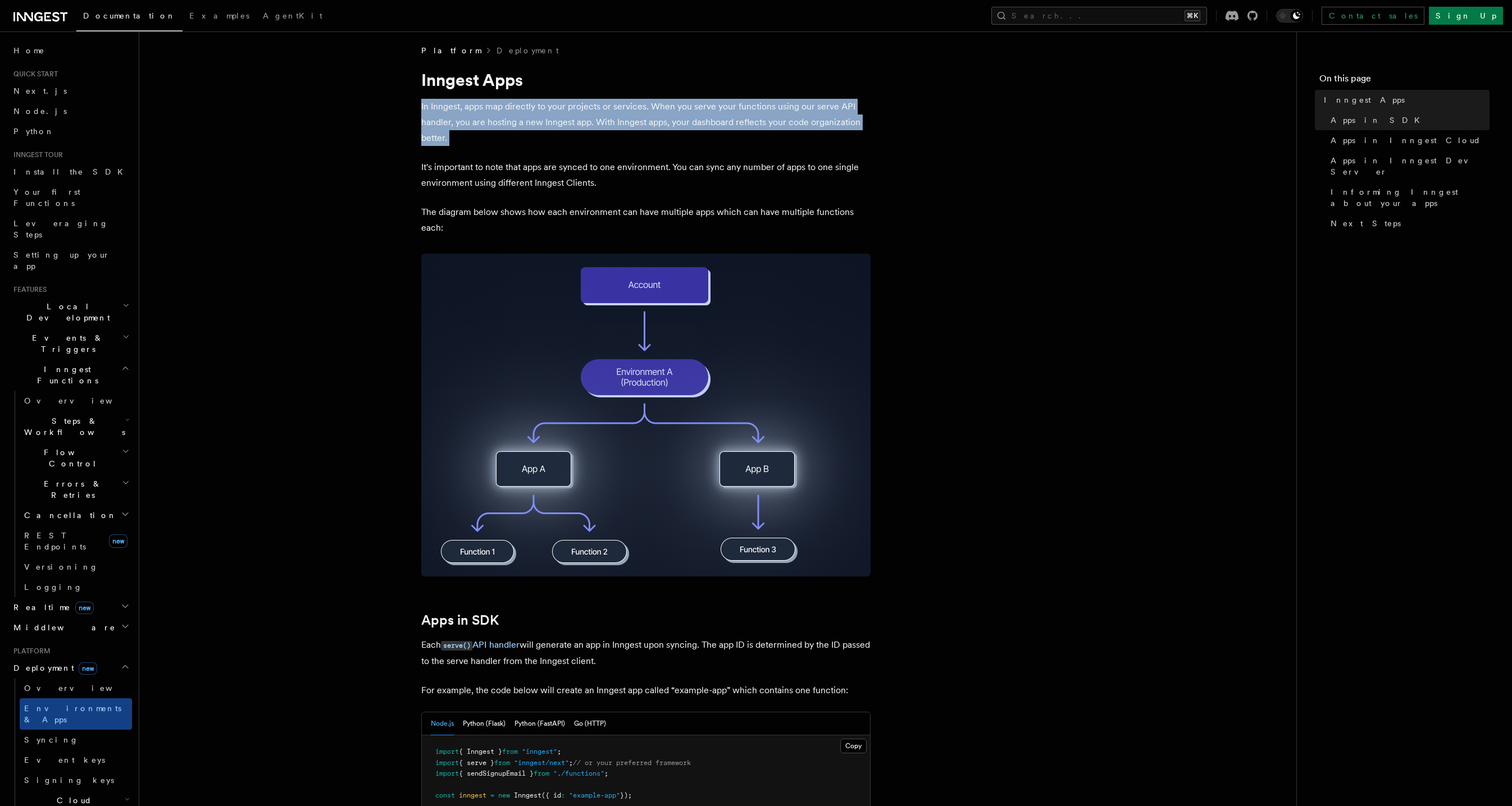
drag, startPoint x: 466, startPoint y: 134, endPoint x: 476, endPoint y: 142, distance: 12.8
click at [467, 134] on p "In Inngest, apps map directly to your projects or services. When you serve your…" at bounding box center [645, 122] width 449 height 47
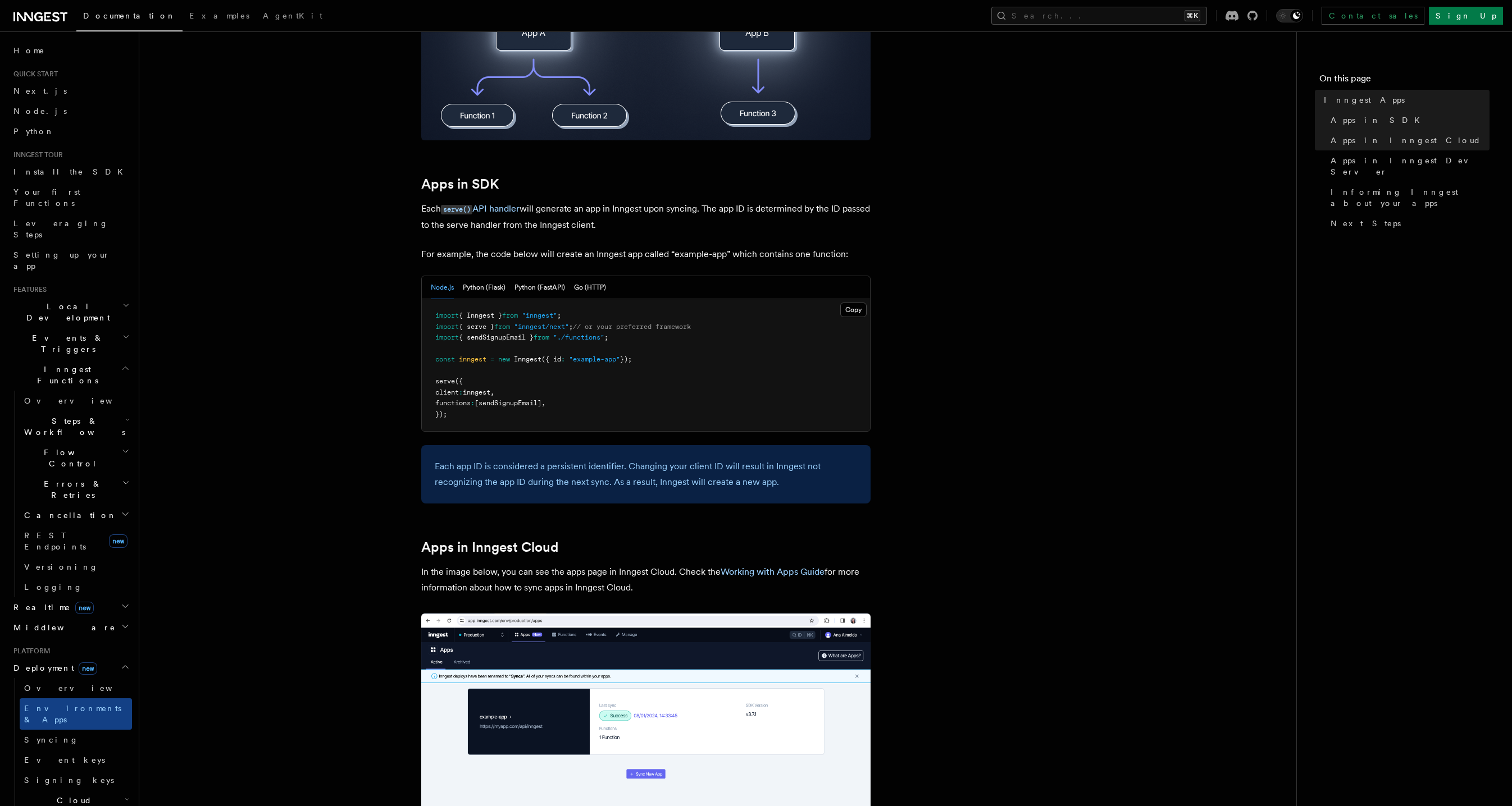
scroll to position [442, 0]
click at [468, 422] on pre "import { Inngest } from "inngest" ; import { serve } from "inngest/next" ; // o…" at bounding box center [646, 365] width 448 height 132
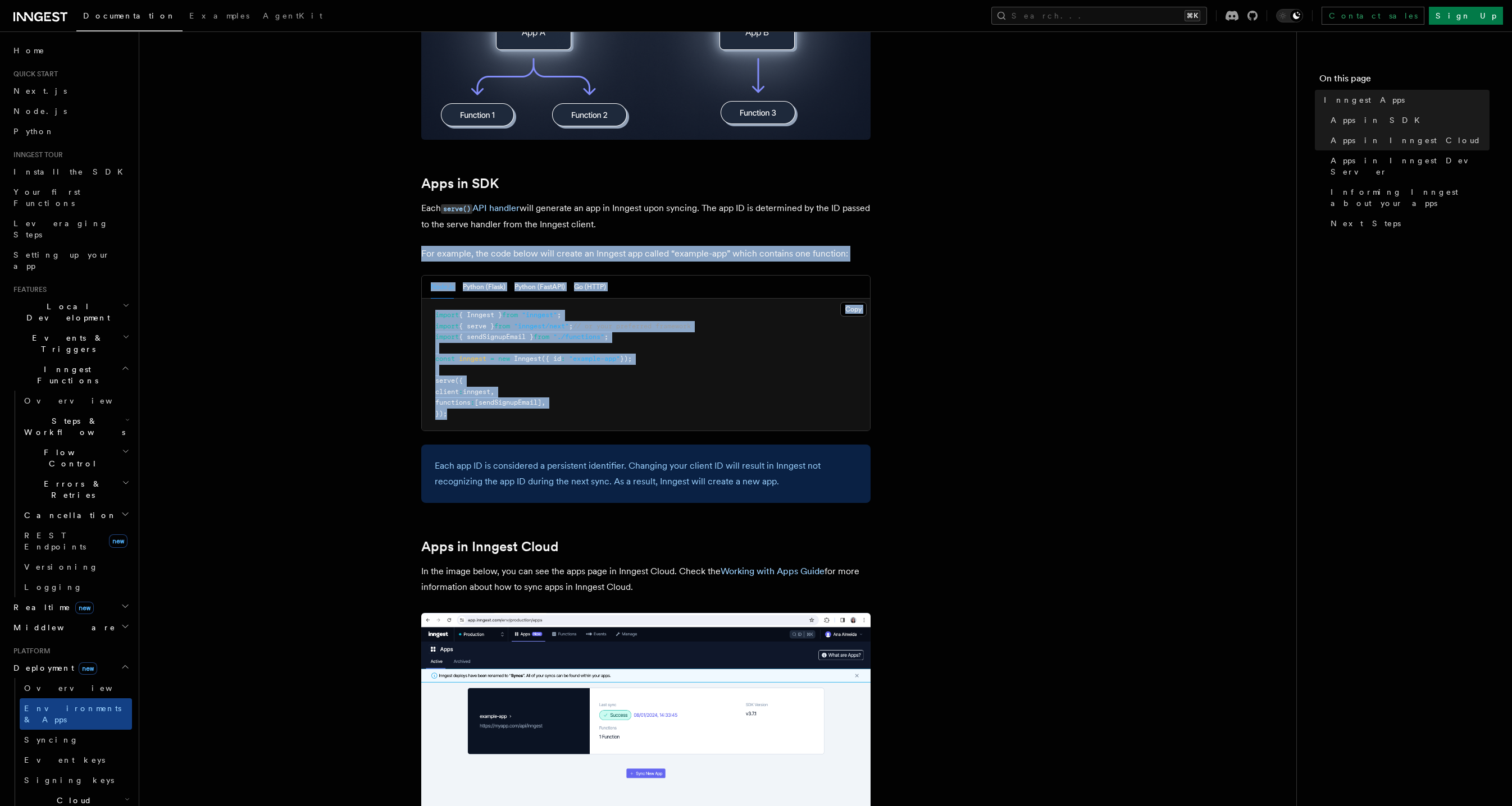
drag, startPoint x: 470, startPoint y: 422, endPoint x: 377, endPoint y: 223, distance: 219.7
click at [360, 238] on article "Platform Deployment Inngest Apps In Inngest, apps map directly to your projects…" at bounding box center [717, 744] width 1121 height 2271
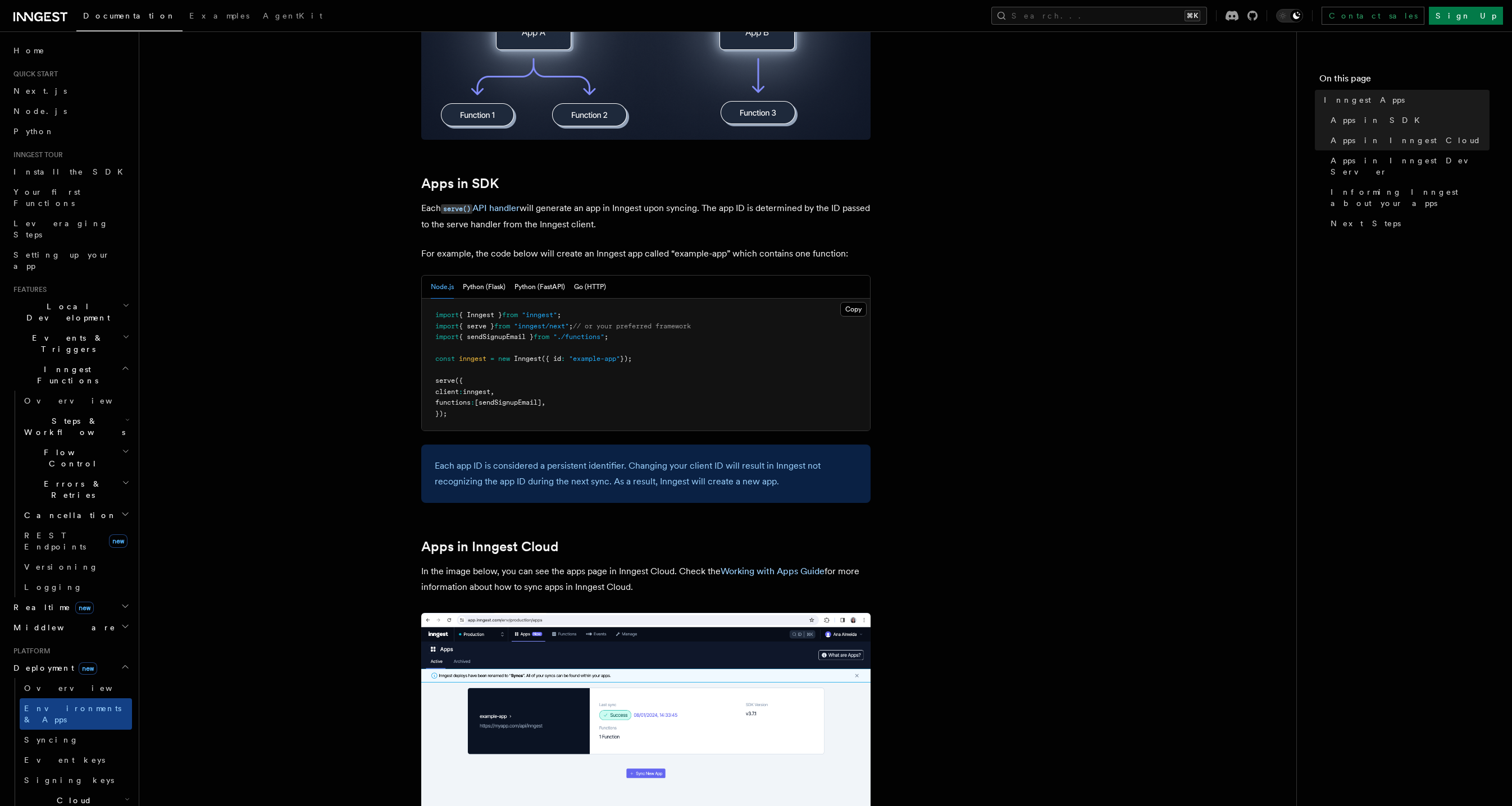
click at [379, 220] on article "Platform Deployment Inngest Apps In Inngest, apps map directly to your projects…" at bounding box center [717, 744] width 1121 height 2271
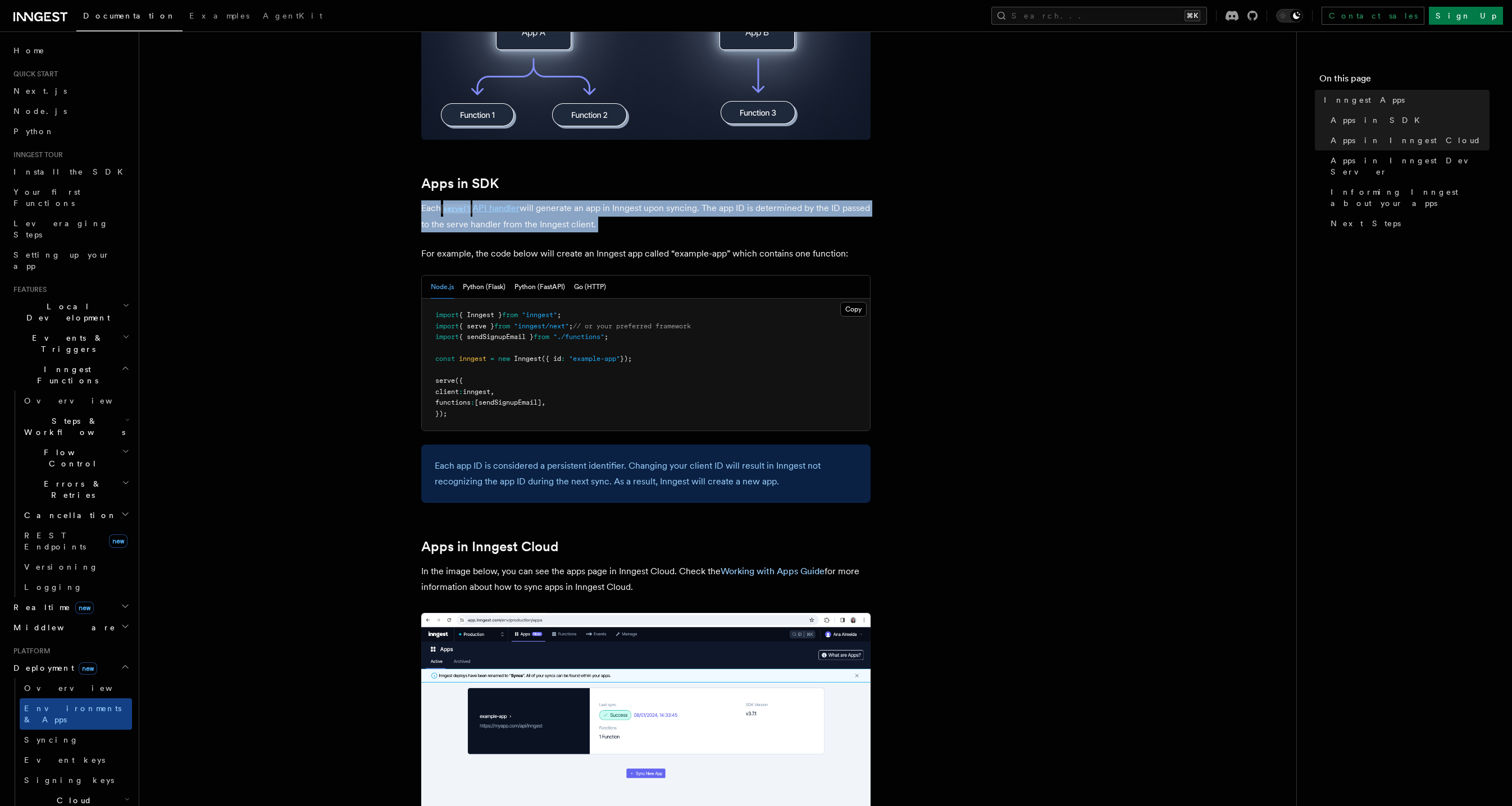
drag, startPoint x: 393, startPoint y: 203, endPoint x: 570, endPoint y: 239, distance: 180.6
click at [570, 239] on article "Platform Deployment Inngest Apps In Inngest, apps map directly to your projects…" at bounding box center [717, 744] width 1121 height 2271
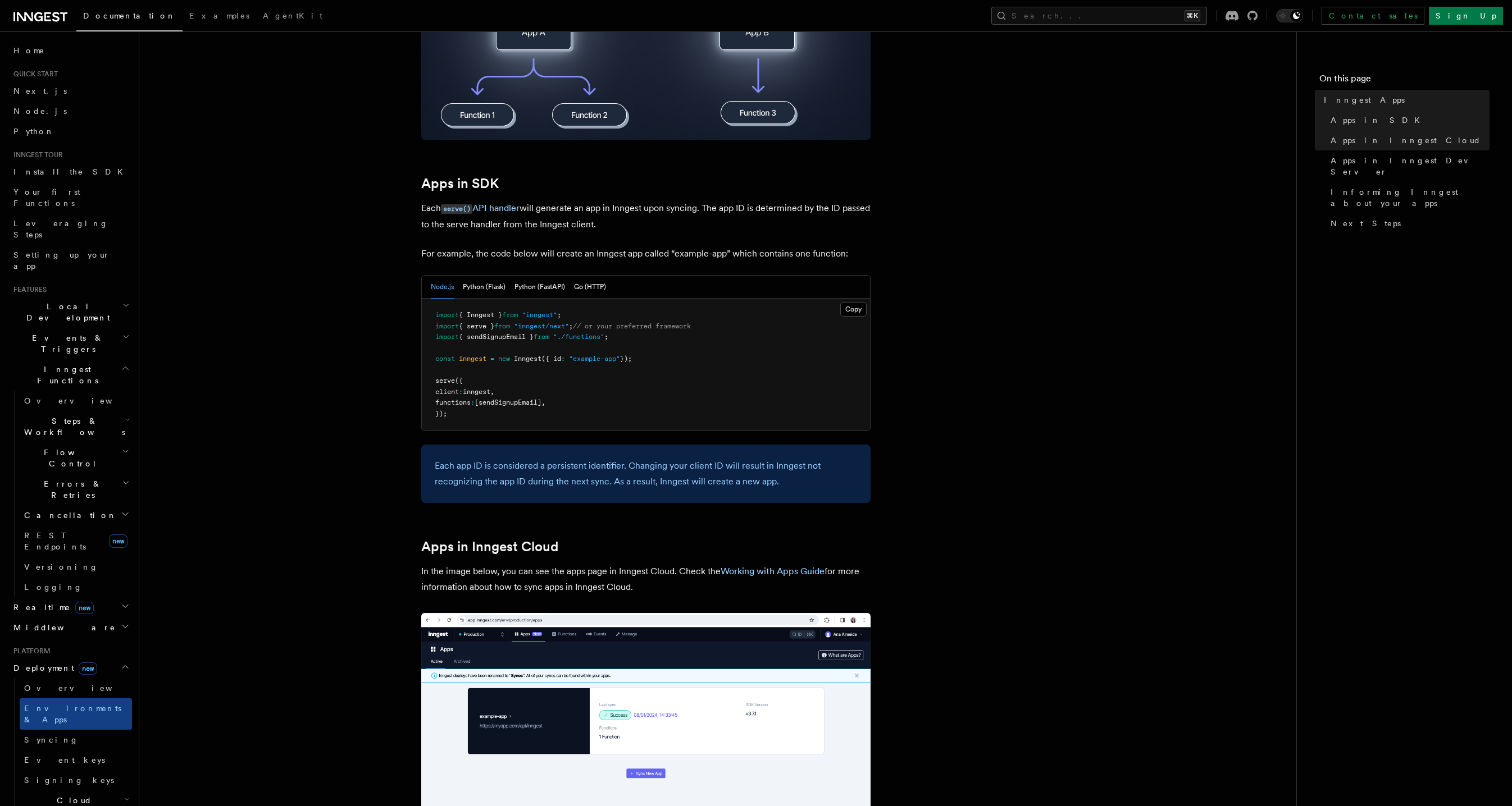
click at [578, 246] on p "For example, the code below will create an Inngest app called “example-app” whi…" at bounding box center [645, 253] width 449 height 15
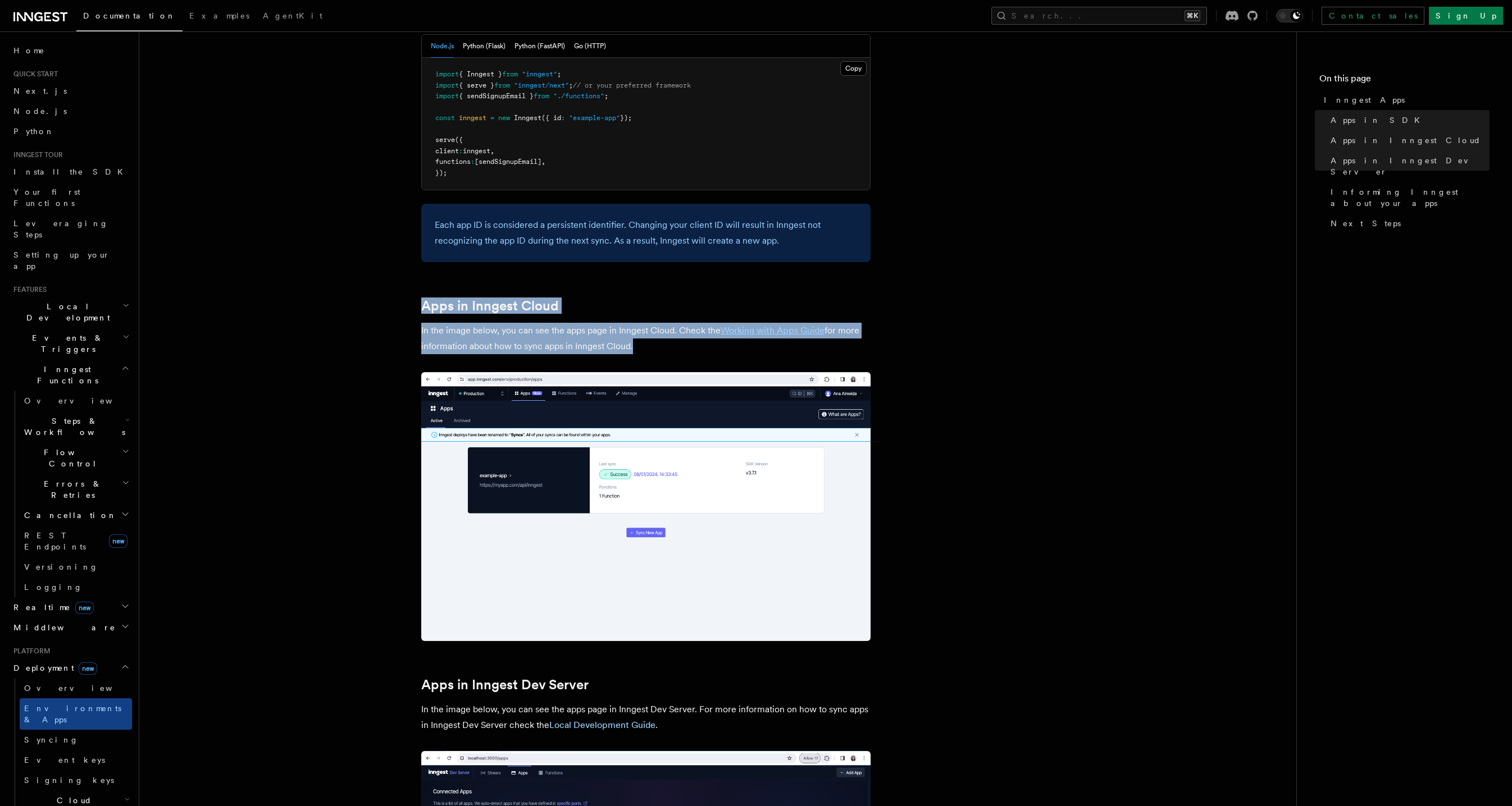
drag, startPoint x: 384, startPoint y: 294, endPoint x: 502, endPoint y: 420, distance: 172.6
click at [502, 420] on article "Platform Deployment Inngest Apps In Inngest, apps map directly to your projects…" at bounding box center [717, 503] width 1121 height 2271
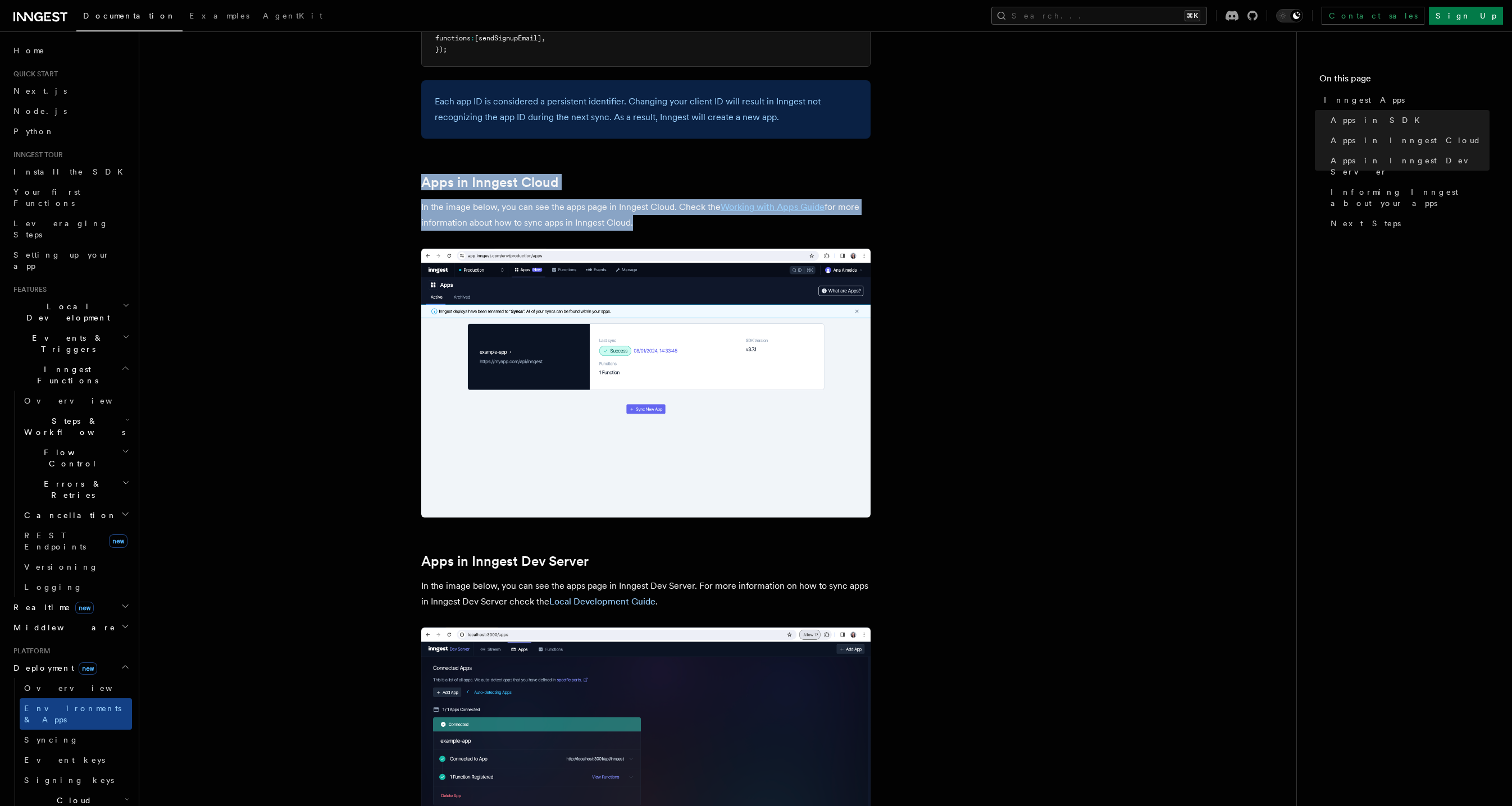
scroll to position [818, 0]
